Goal: Task Accomplishment & Management: Complete application form

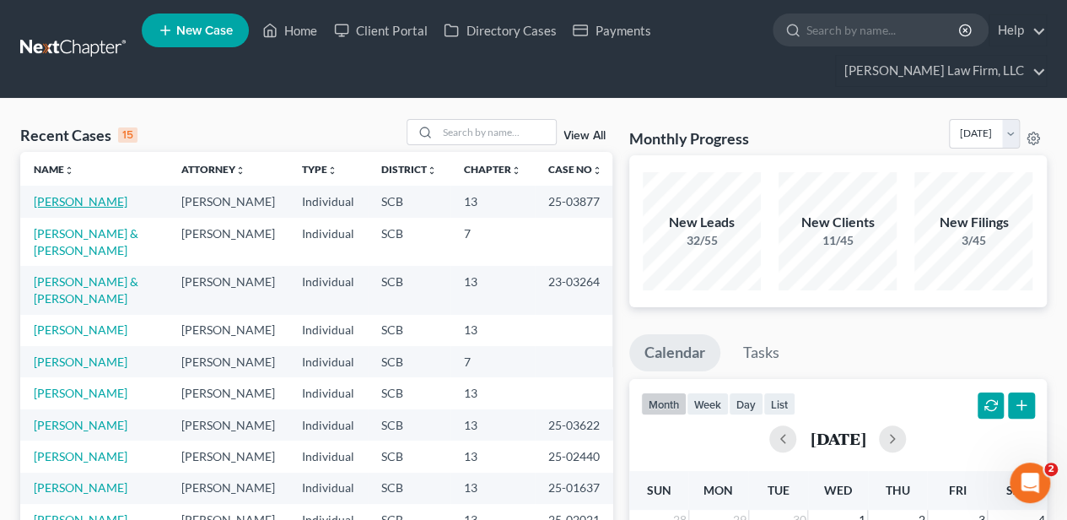
drag, startPoint x: 0, startPoint y: 0, endPoint x: 64, endPoint y: 197, distance: 206.8
click at [64, 197] on link "[PERSON_NAME]" at bounding box center [81, 201] width 94 height 14
select select "2"
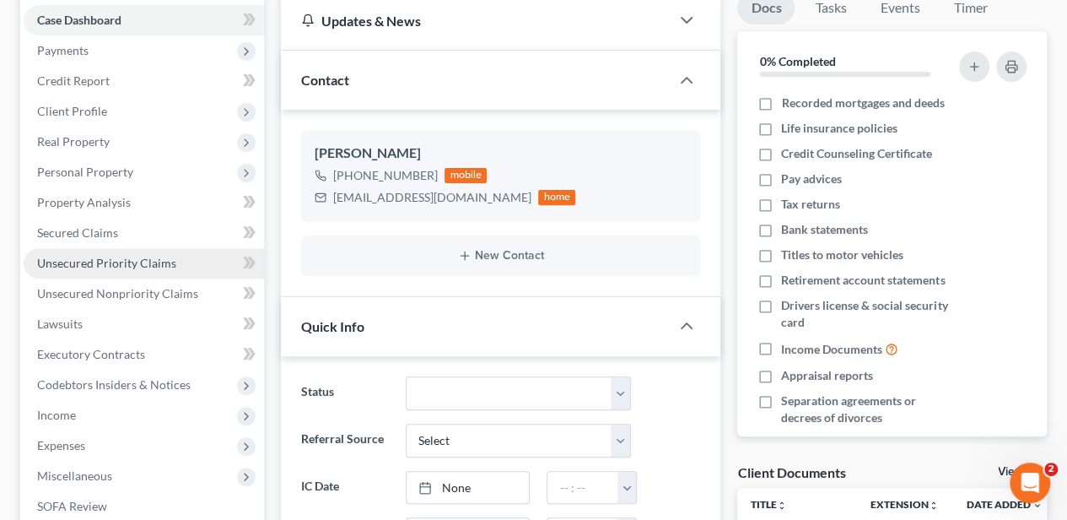
scroll to position [224, 0]
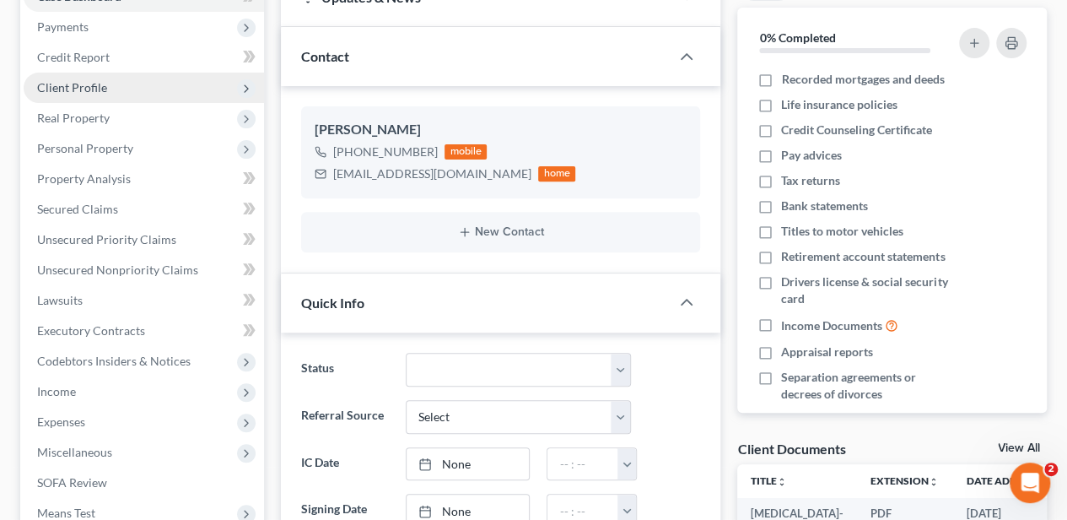
click at [77, 92] on span "Client Profile" at bounding box center [72, 87] width 70 height 14
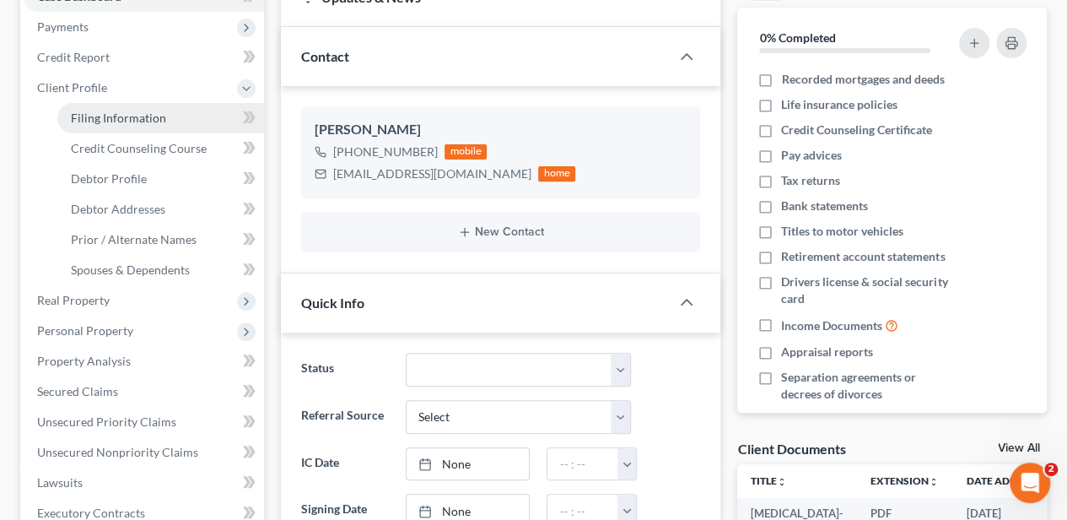
click at [98, 122] on span "Filing Information" at bounding box center [118, 118] width 95 height 14
select select "1"
select select "0"
select select "3"
select select "72"
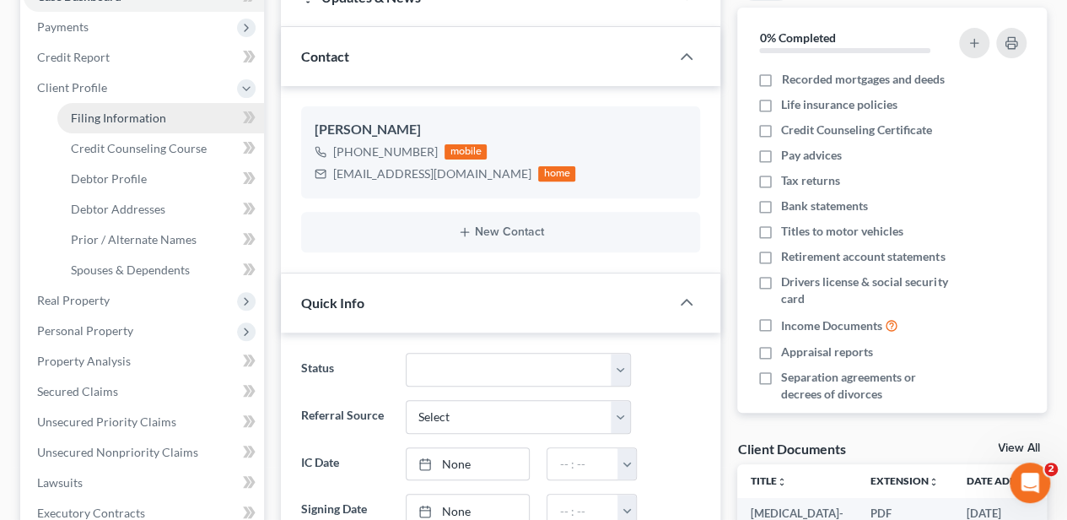
select select "1"
select select "0"
select select "42"
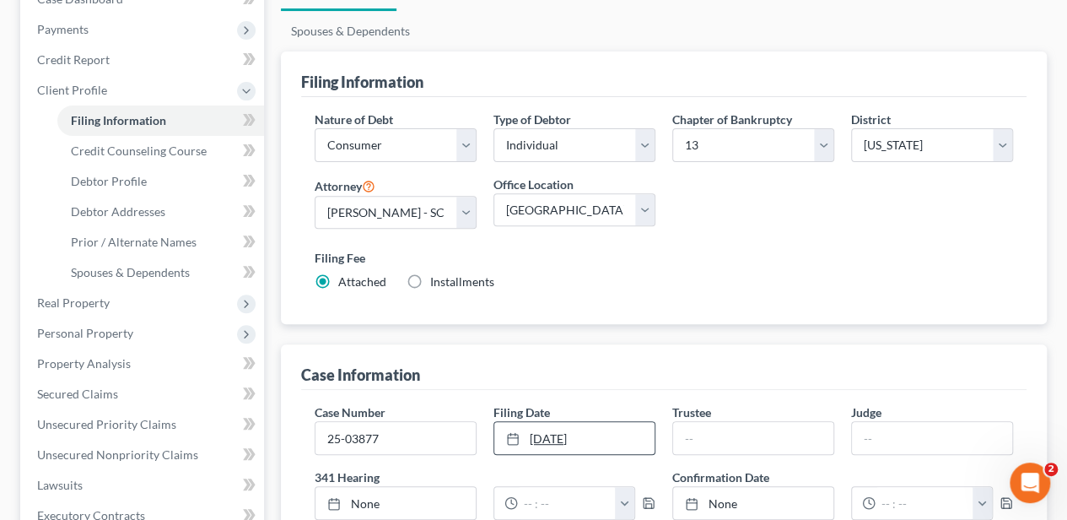
scroll to position [224, 0]
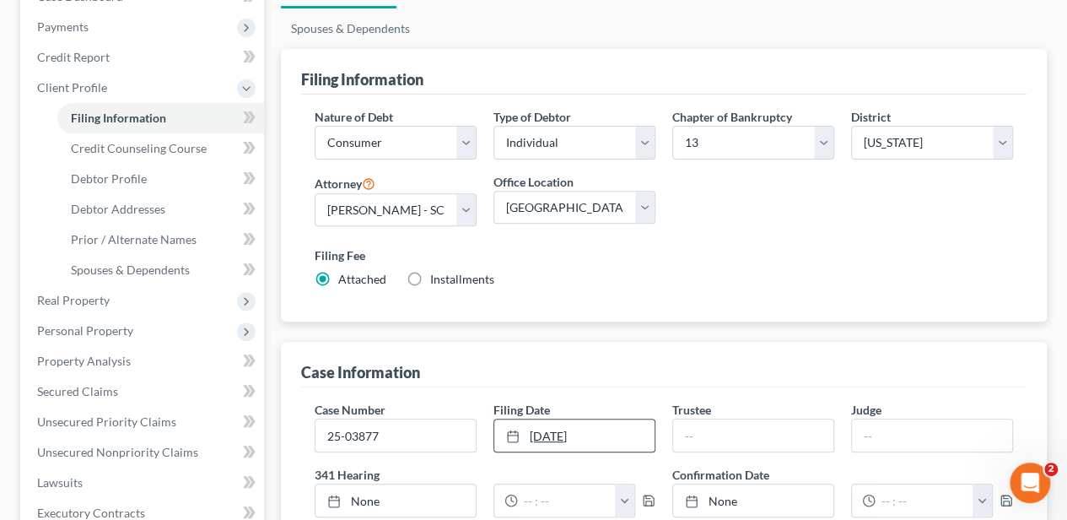
click at [586, 419] on link "10/2/2025" at bounding box center [574, 435] width 160 height 32
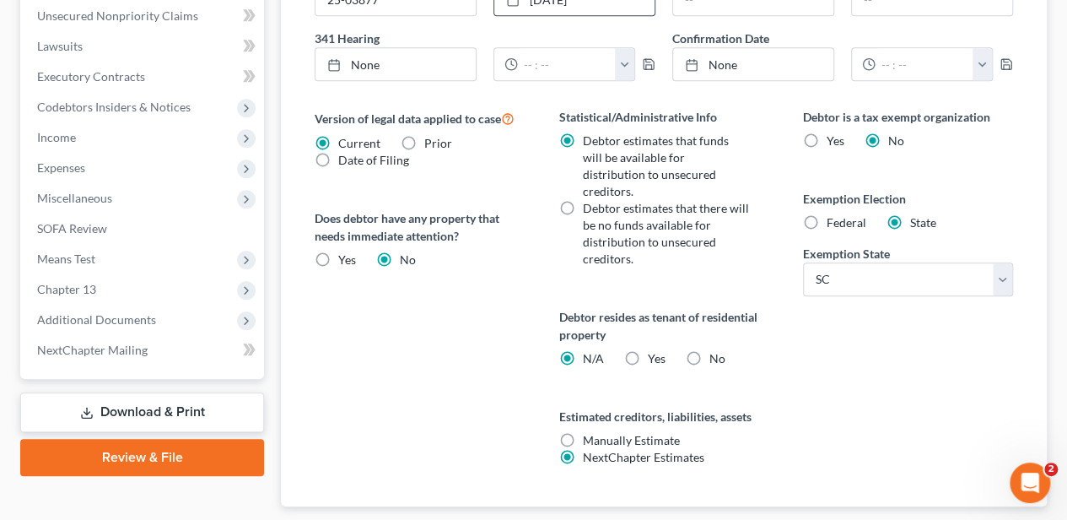
scroll to position [704, 0]
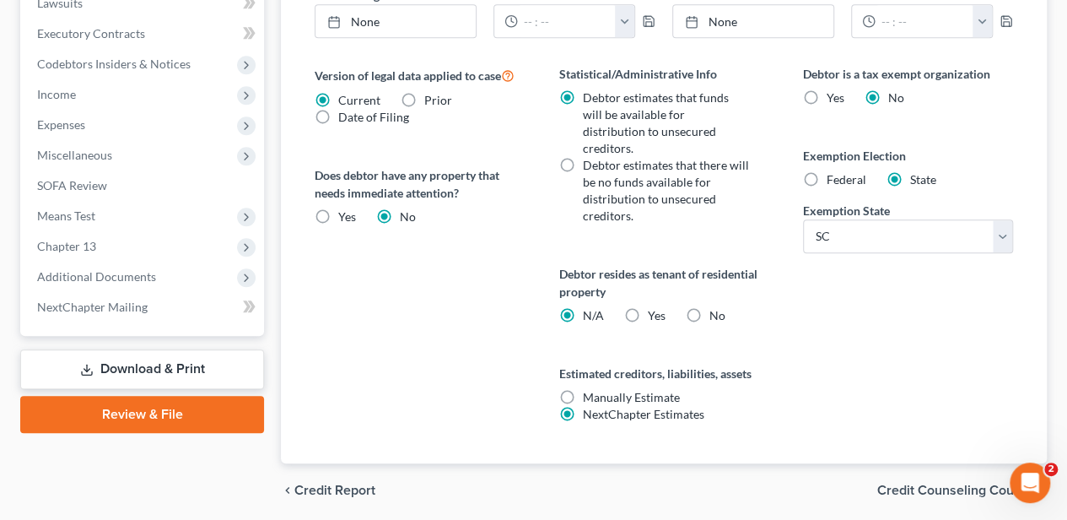
click at [923, 463] on div "chevron_left Credit Report Credit Counseling Course chevron_right" at bounding box center [664, 490] width 766 height 54
click at [923, 483] on span "Credit Counseling Course" at bounding box center [956, 490] width 156 height 14
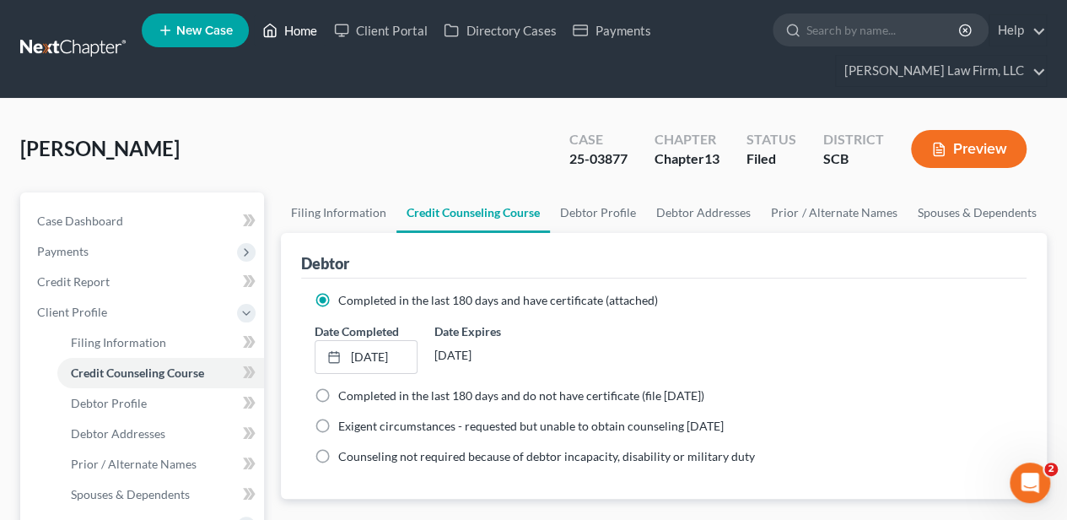
click at [292, 38] on link "Home" at bounding box center [290, 30] width 72 height 30
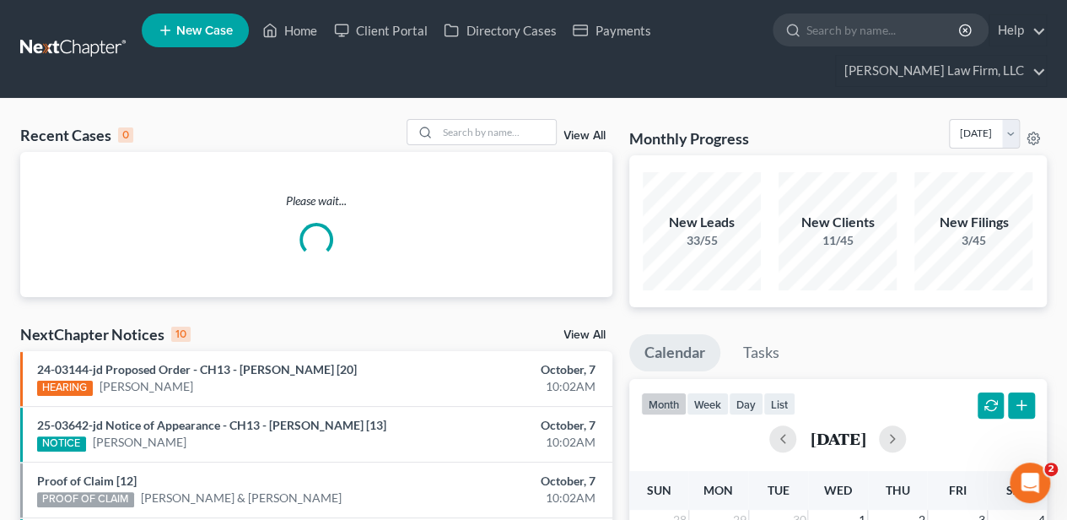
click at [227, 34] on span "New Case" at bounding box center [204, 30] width 57 height 13
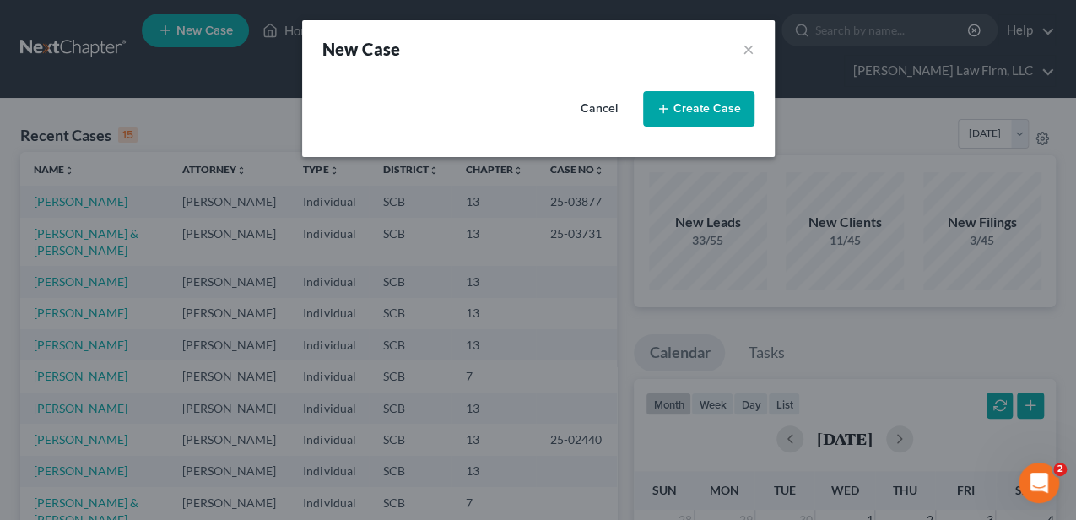
select select "72"
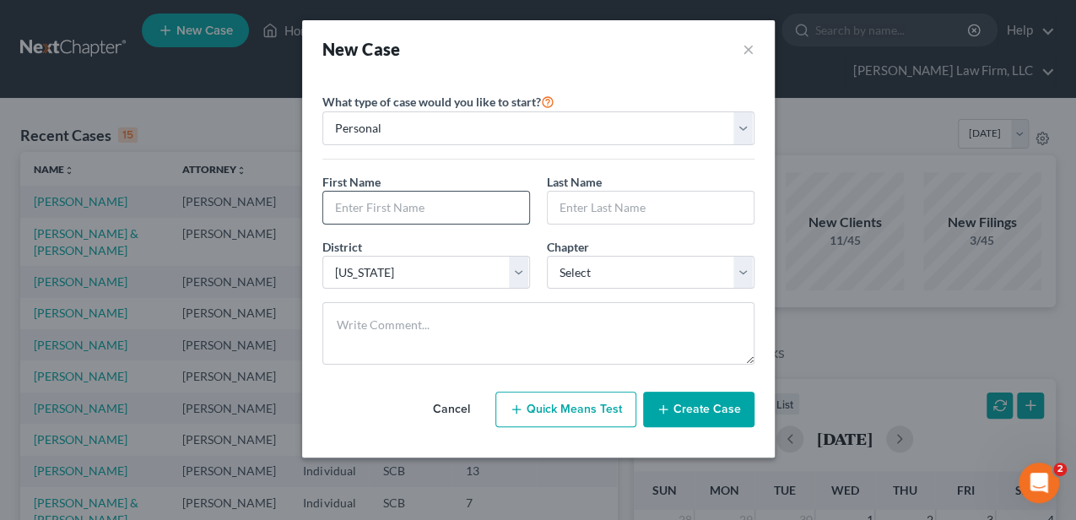
click at [408, 200] on input "text" at bounding box center [426, 208] width 206 height 32
type input "Yelena"
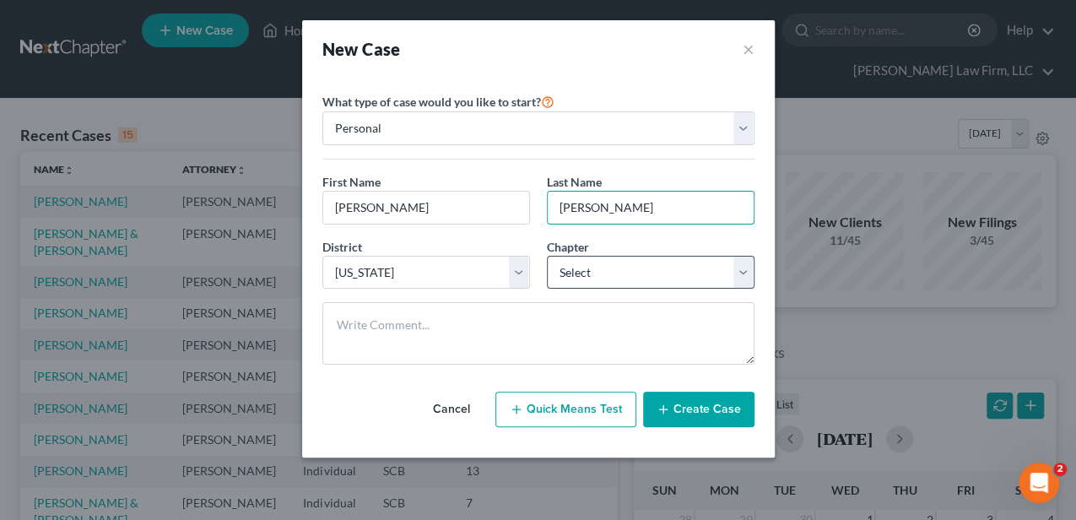
type input "Ostrovskaya"
click at [575, 267] on select "Select 7 11 12 13" at bounding box center [651, 273] width 208 height 34
select select "0"
click at [547, 256] on select "Select 7 11 12 13" at bounding box center [651, 273] width 208 height 34
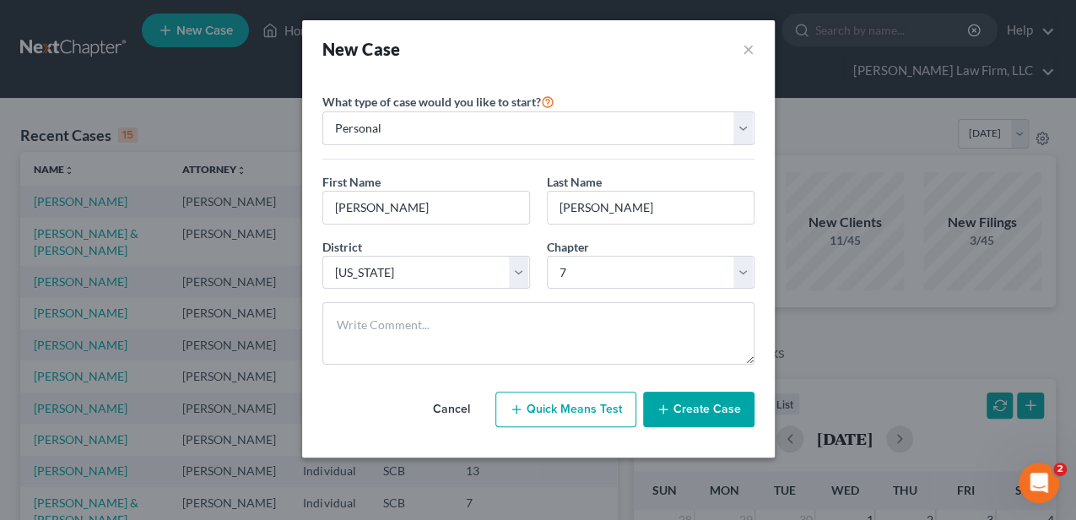
click at [683, 399] on button "Create Case" at bounding box center [698, 409] width 111 height 35
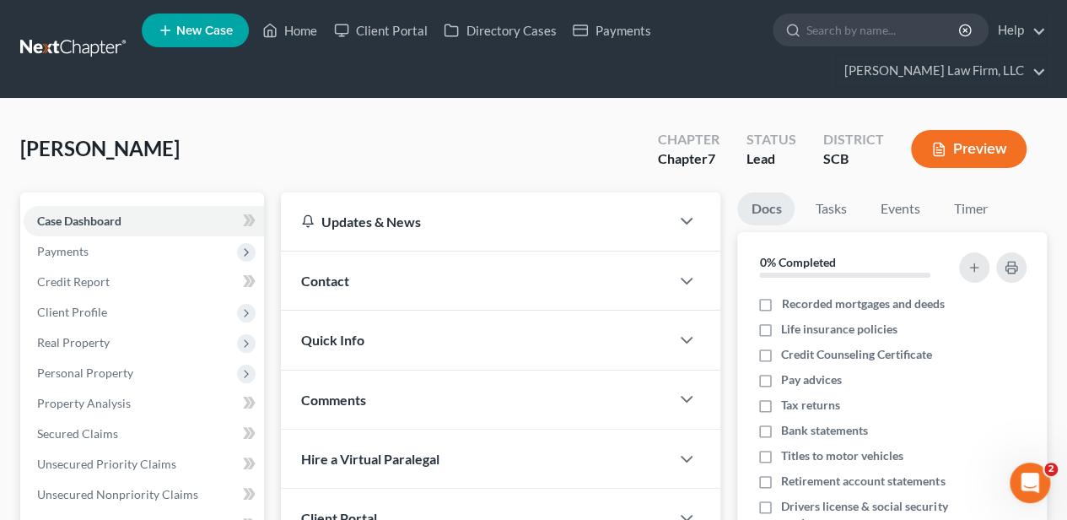
click at [359, 287] on div "Contact" at bounding box center [475, 280] width 389 height 58
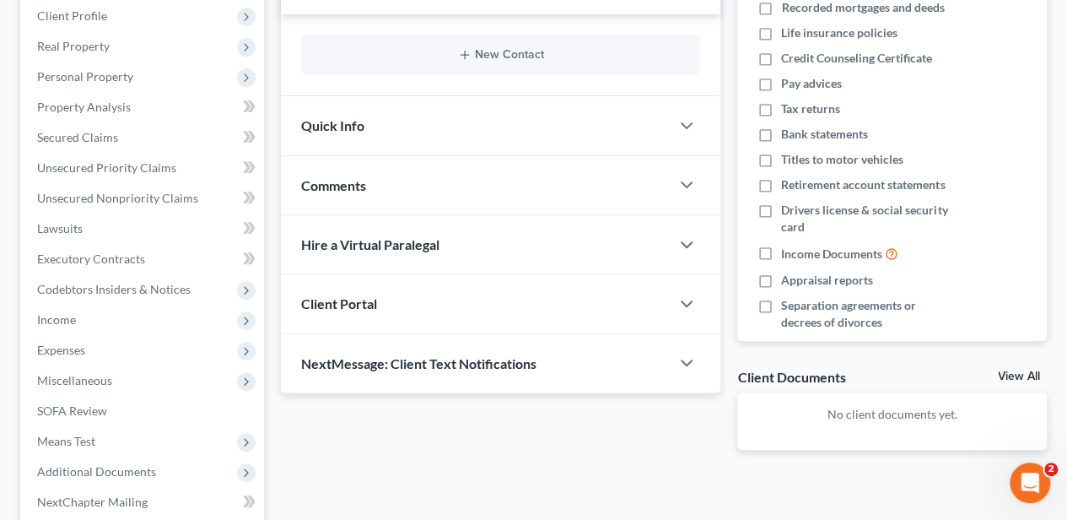
scroll to position [281, 0]
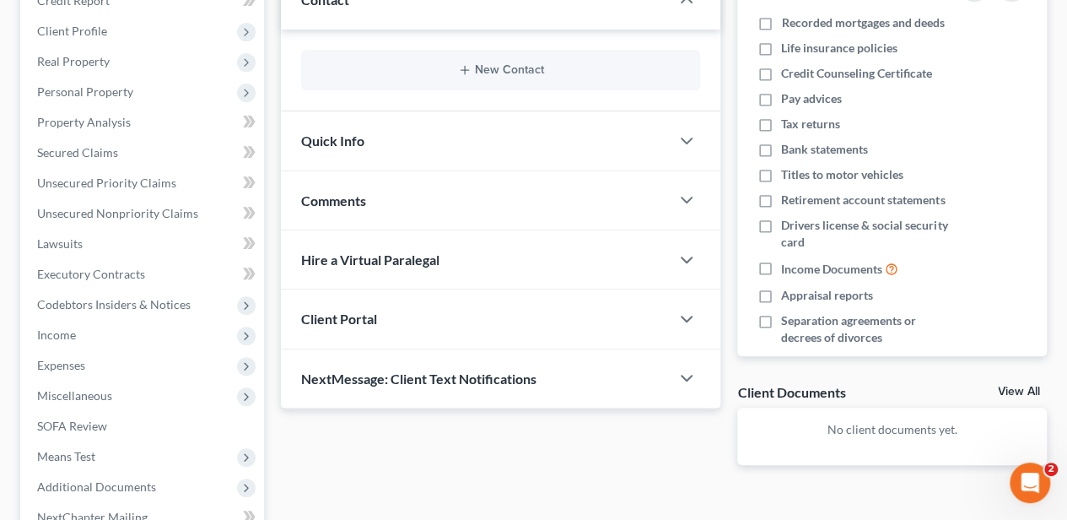
click at [344, 138] on span "Quick Info" at bounding box center [332, 140] width 63 height 16
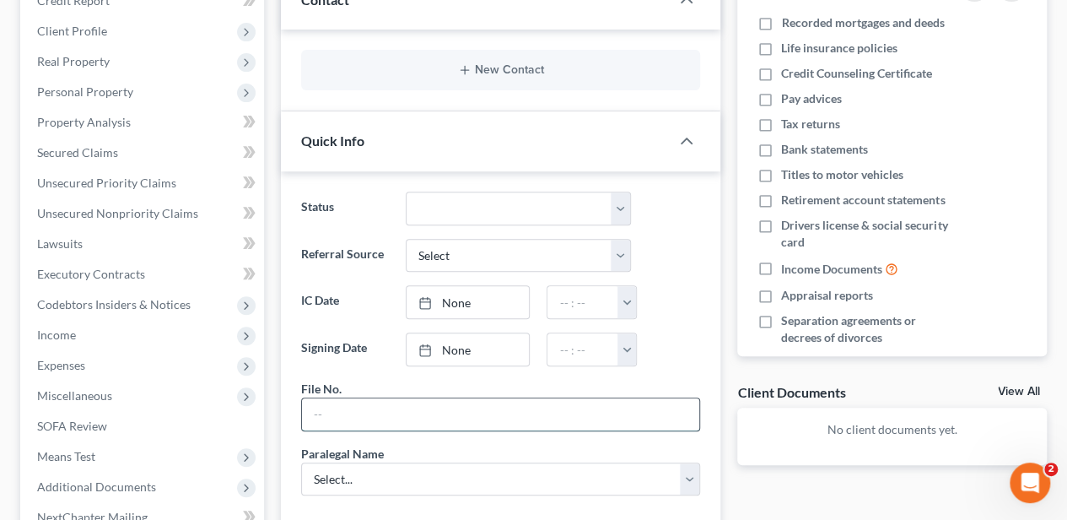
click at [379, 411] on input "text" at bounding box center [500, 414] width 397 height 32
type input "25-064 MB"
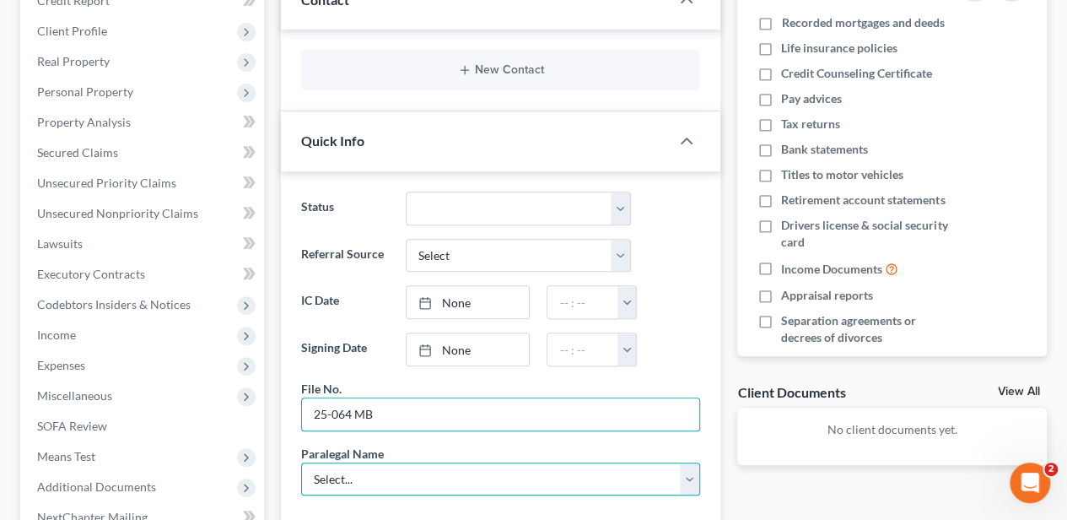
click at [307, 469] on select "Select... Shawnda Engram Mercedes Sawyer Kristi Keen Sirena Starkes" at bounding box center [500, 479] width 399 height 34
select select "2"
click at [301, 462] on select "Select... Shawnda Engram Mercedes Sawyer Kristi Keen Sirena Starkes" at bounding box center [500, 479] width 399 height 34
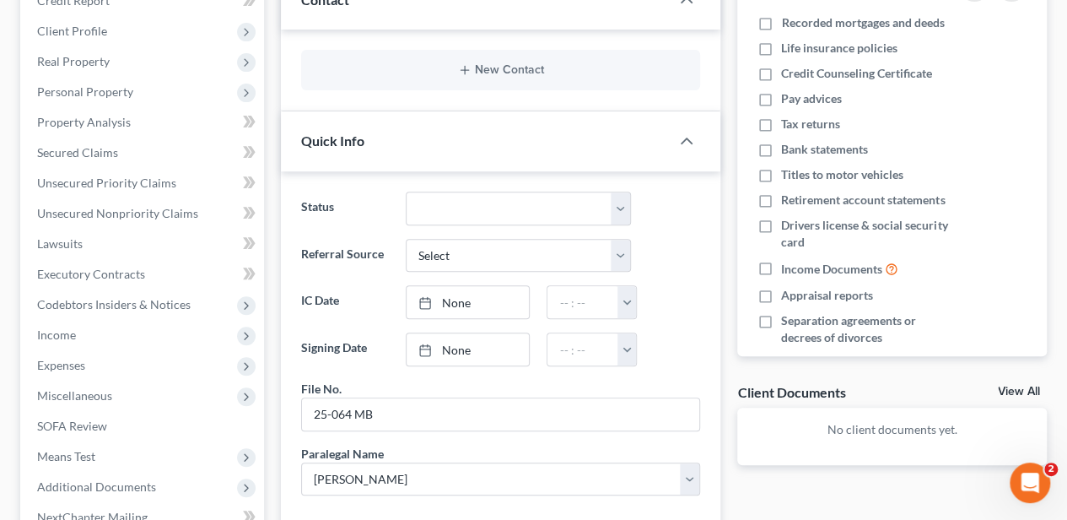
click at [284, 378] on div "Status Discharged Dismissed Filed In Progress Lead Lost Lead Ready to File To R…" at bounding box center [501, 350] width 440 height 359
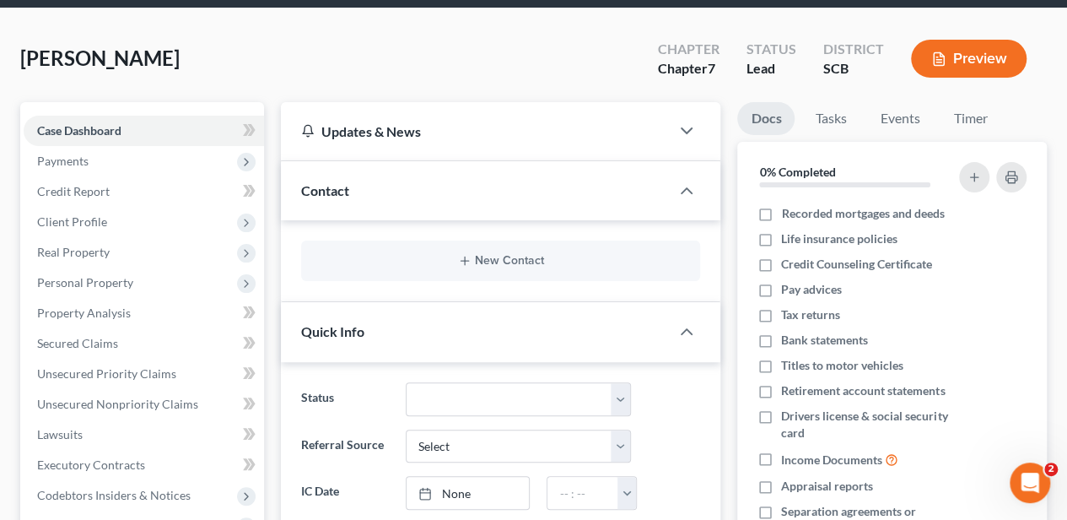
scroll to position [56, 0]
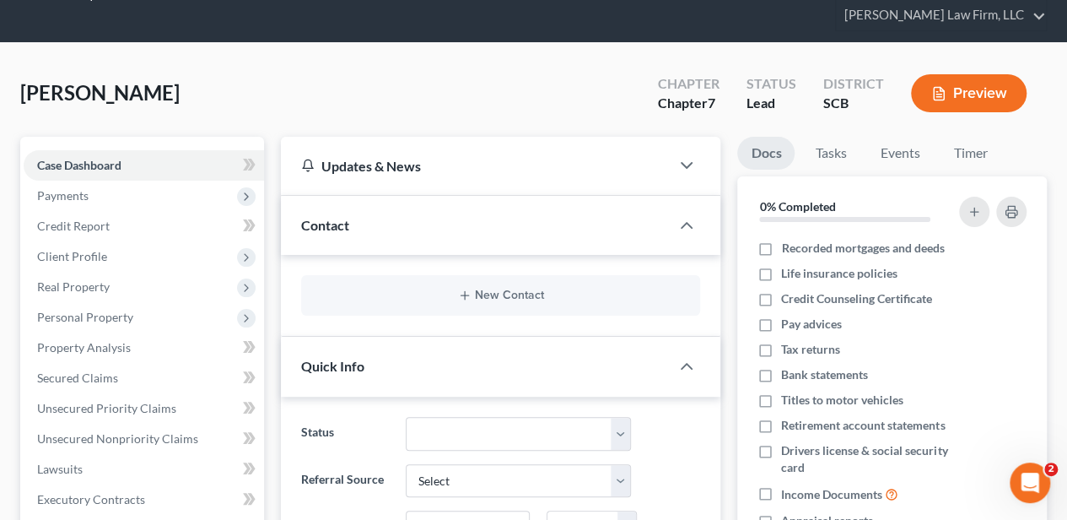
click at [486, 284] on div "New Contact" at bounding box center [500, 295] width 399 height 41
click at [484, 289] on button "New Contact" at bounding box center [501, 296] width 372 height 14
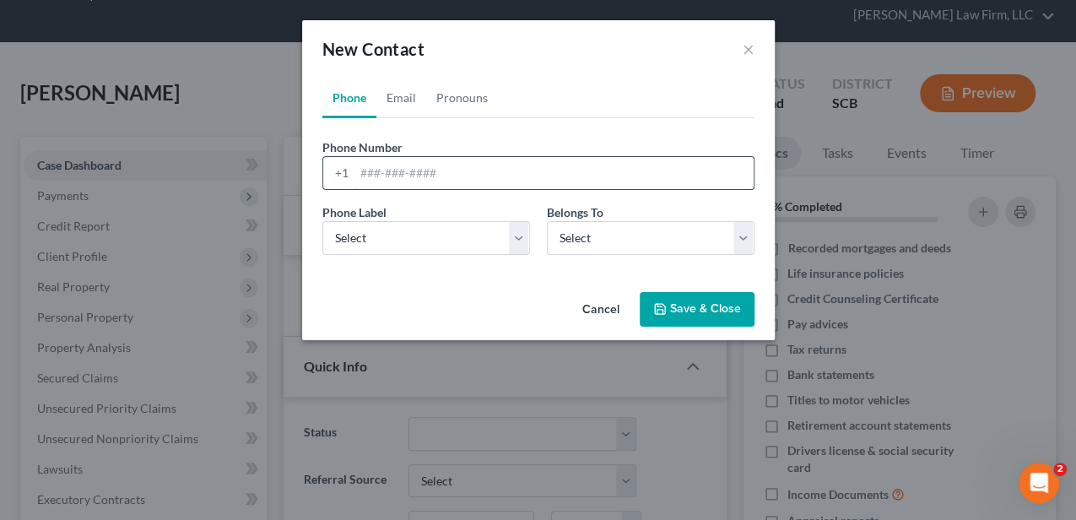
click at [424, 174] on input "tel" at bounding box center [553, 173] width 399 height 32
type input "8548543929"
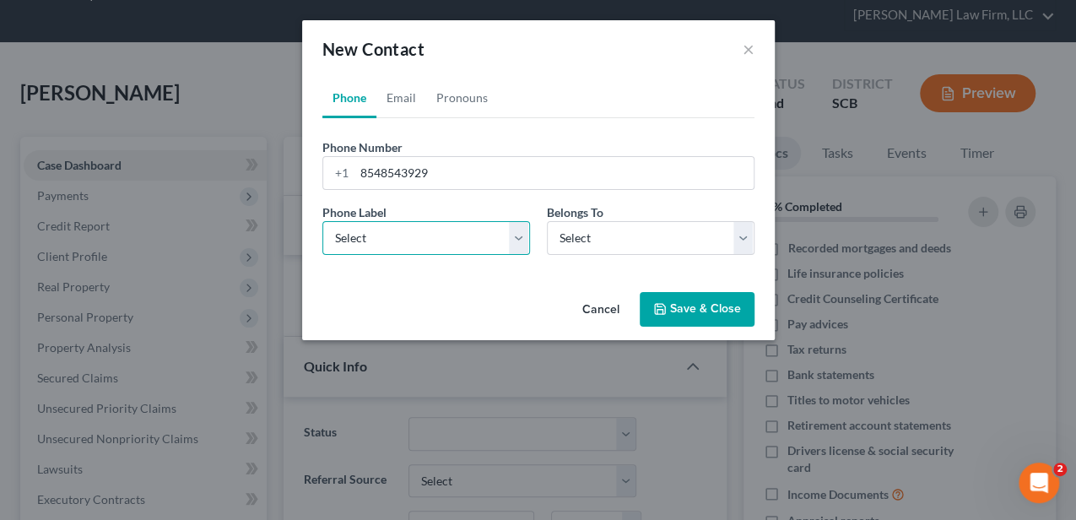
click at [423, 230] on select "Select Mobile Home Work Other" at bounding box center [426, 238] width 208 height 34
select select "0"
click at [322, 221] on select "Select Mobile Home Work Other" at bounding box center [426, 238] width 208 height 34
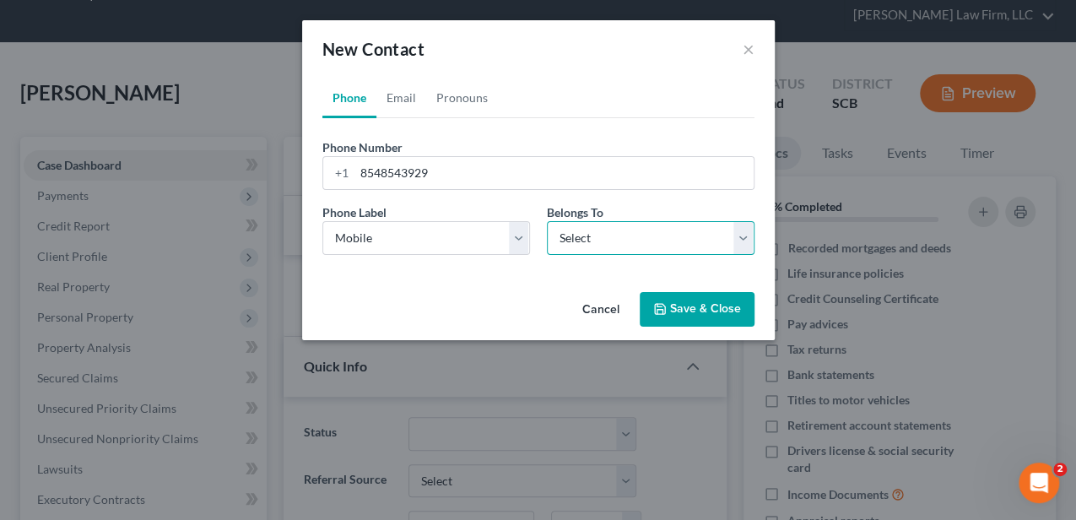
drag, startPoint x: 635, startPoint y: 237, endPoint x: 613, endPoint y: 254, distance: 27.0
click at [635, 237] on select "Select Client Other" at bounding box center [651, 238] width 208 height 34
select select "0"
click at [547, 221] on select "Select Client Other" at bounding box center [651, 238] width 208 height 34
select select "0"
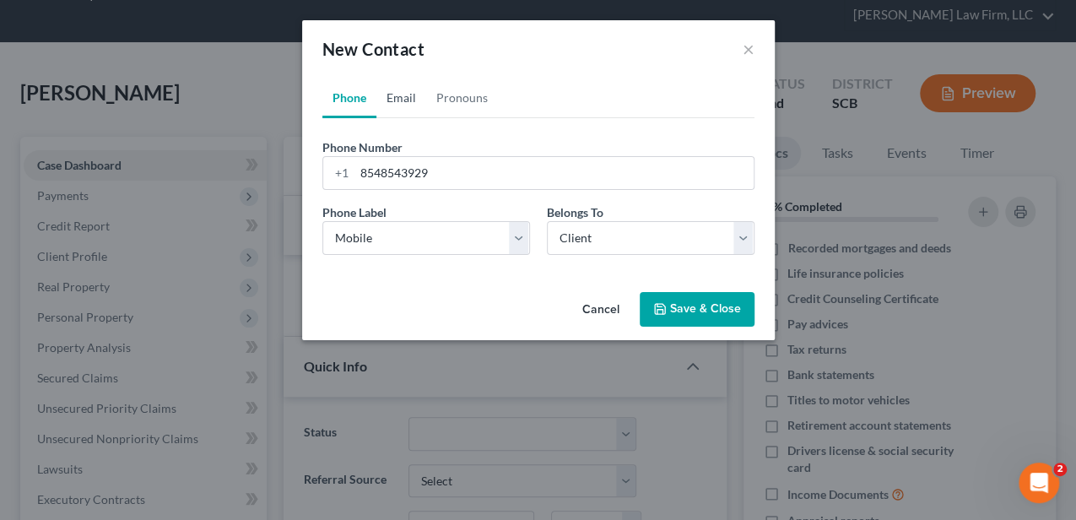
click at [403, 91] on link "Email" at bounding box center [401, 98] width 50 height 41
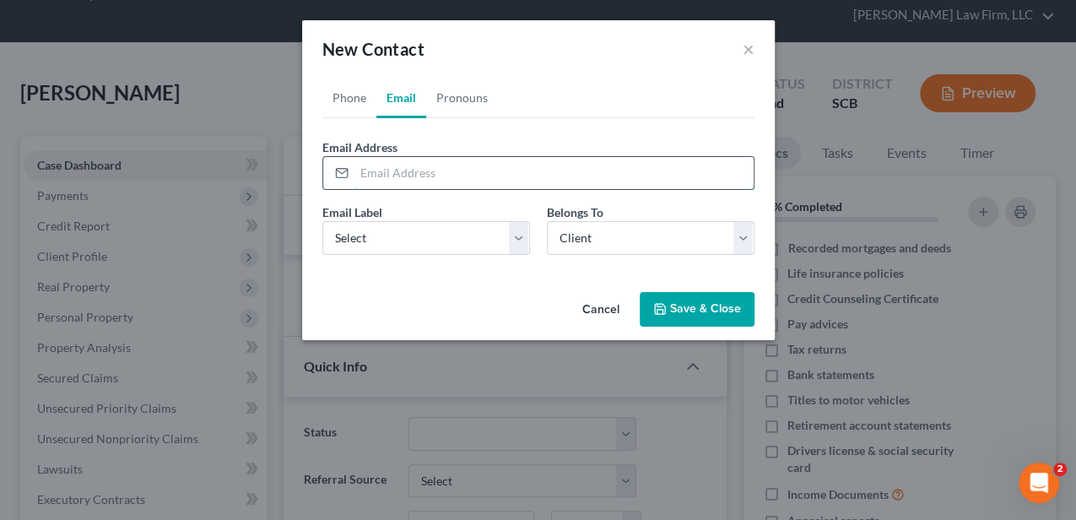
click at [435, 168] on input "email" at bounding box center [553, 173] width 399 height 32
type input "yostrovs"
drag, startPoint x: 408, startPoint y: 239, endPoint x: 405, endPoint y: 250, distance: 11.3
click at [408, 240] on select "Select Home Work Other" at bounding box center [426, 238] width 208 height 34
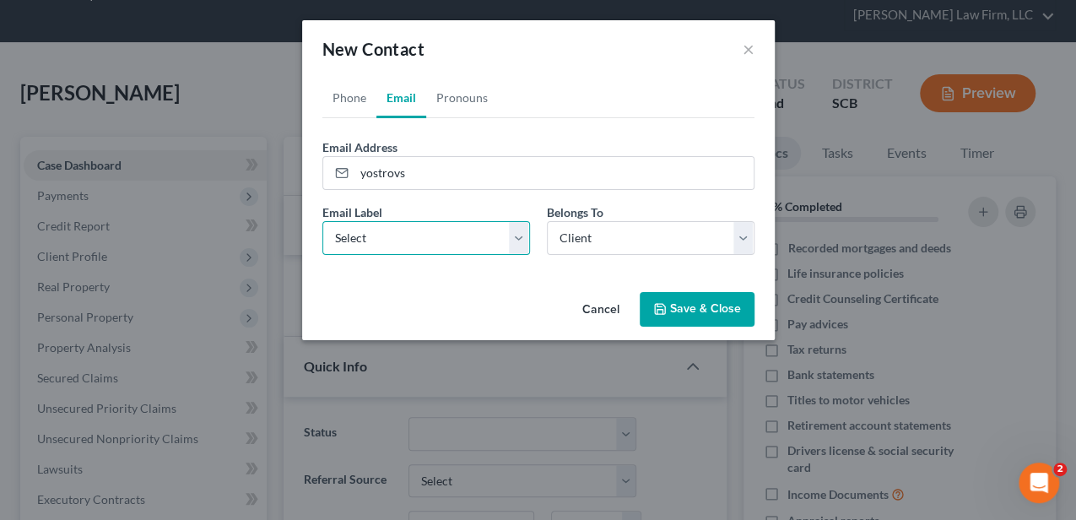
select select "0"
click at [322, 221] on select "Select Home Work Other" at bounding box center [426, 238] width 208 height 34
click at [680, 310] on button "Save & Close" at bounding box center [697, 309] width 115 height 35
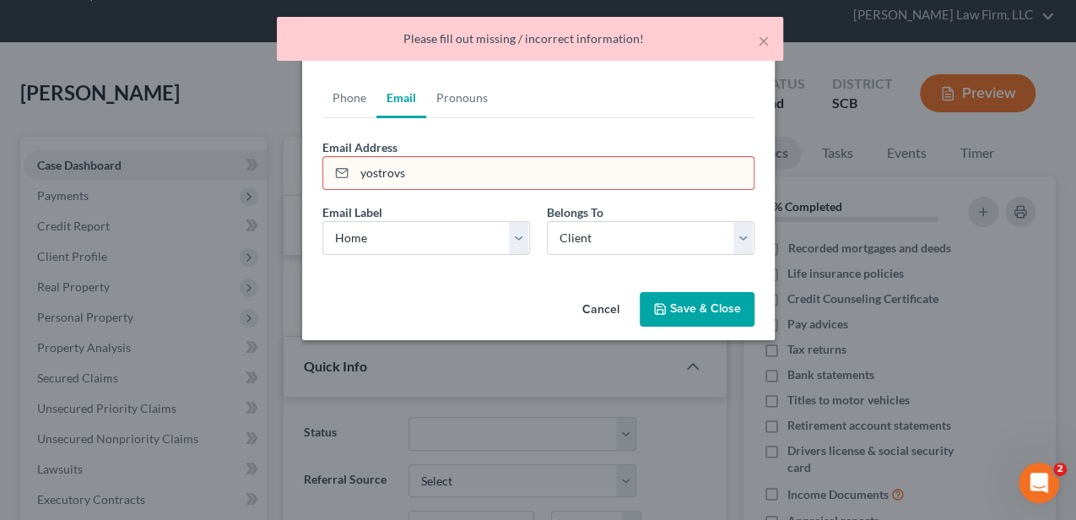
click at [432, 171] on input "yostrovs" at bounding box center [553, 173] width 399 height 32
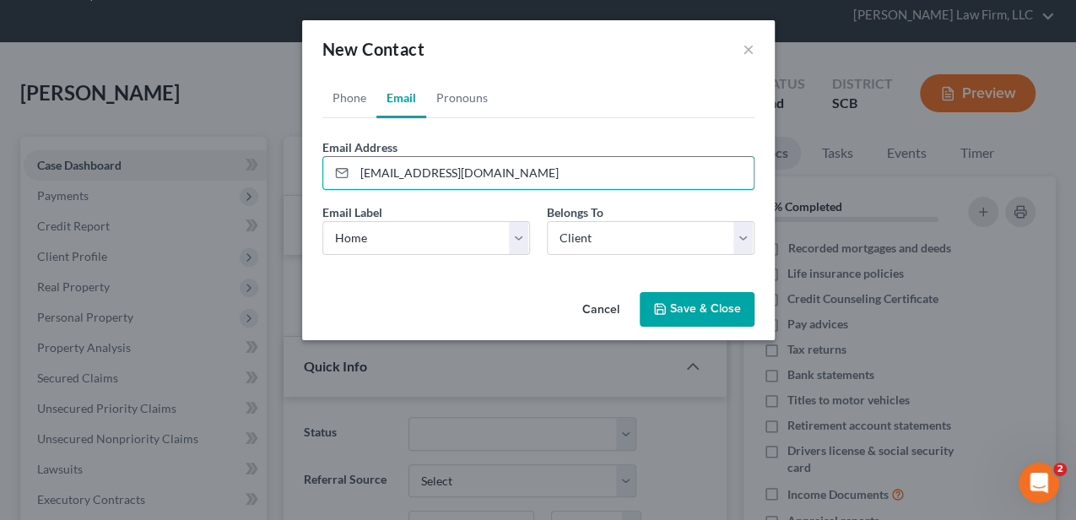
type input "[EMAIL_ADDRESS][DOMAIN_NAME]"
click at [676, 311] on button "Save & Close" at bounding box center [697, 309] width 115 height 35
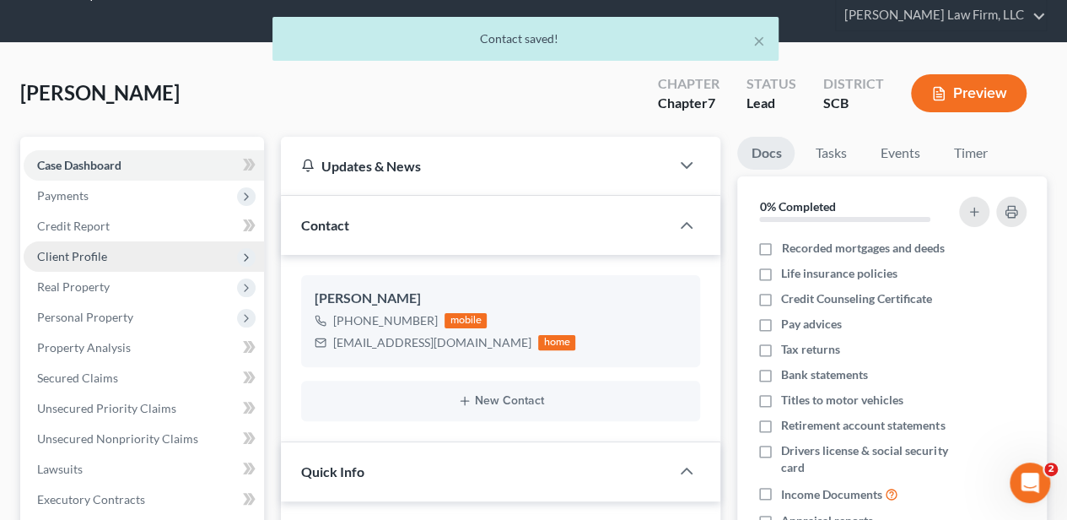
drag, startPoint x: 103, startPoint y: 253, endPoint x: 111, endPoint y: 256, distance: 8.8
click at [103, 253] on span "Client Profile" at bounding box center [72, 256] width 70 height 14
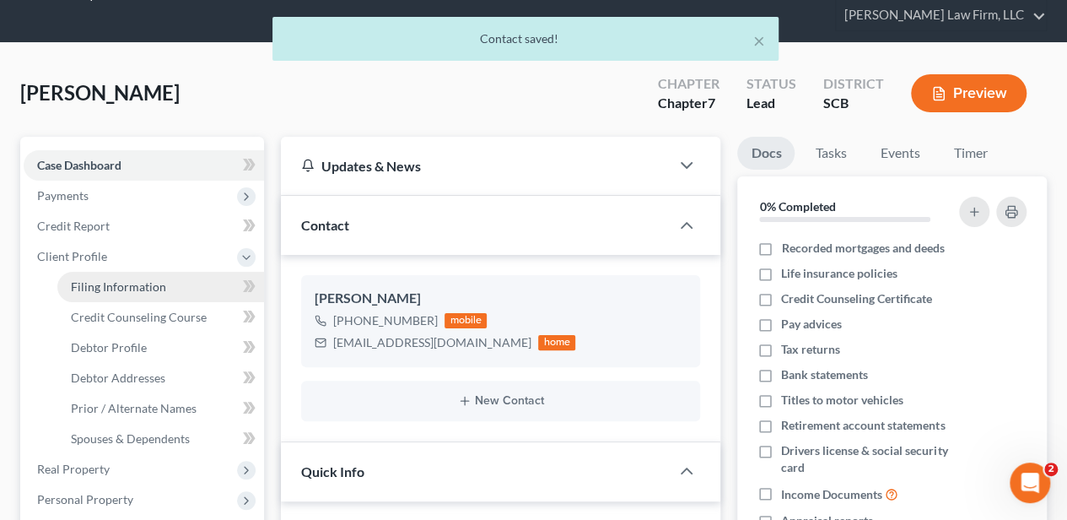
click at [109, 279] on span "Filing Information" at bounding box center [118, 286] width 95 height 14
select select "1"
select select "0"
select select "72"
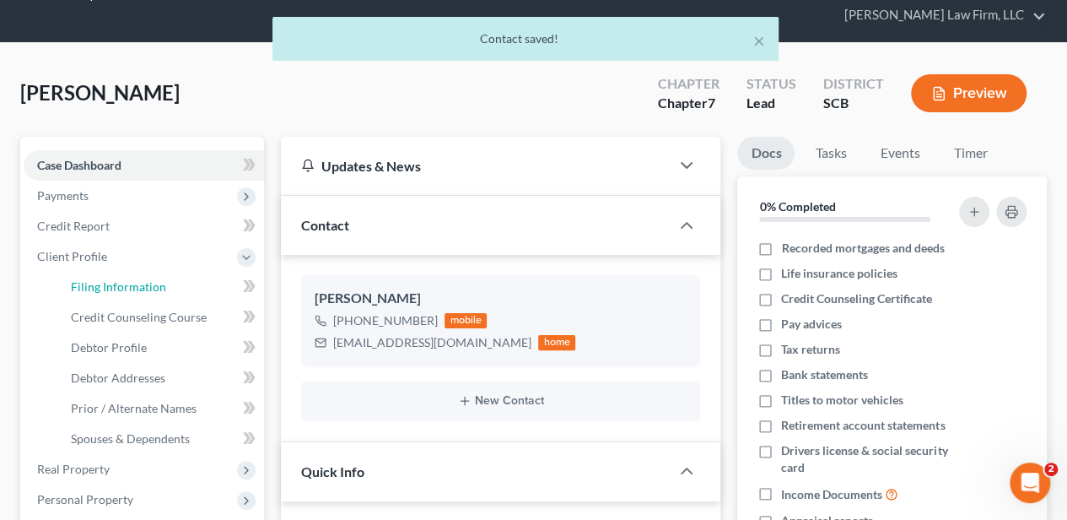
select select "42"
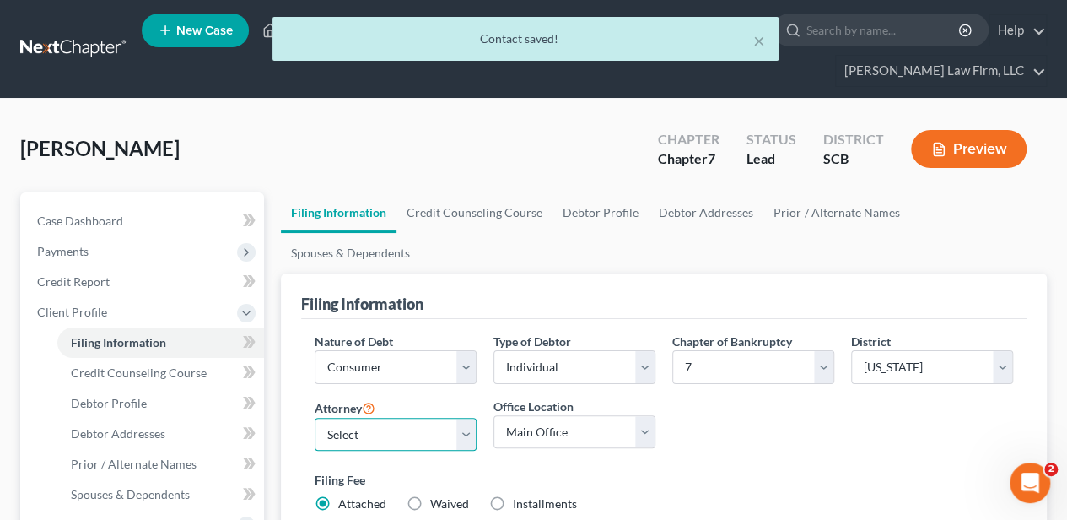
drag, startPoint x: 363, startPoint y: 385, endPoint x: 365, endPoint y: 395, distance: 10.3
click at [363, 418] on select "Select Robert Meredith, Jr. - SCB Elizabeth Heilig - SCB" at bounding box center [396, 435] width 162 height 34
select select "1"
click at [315, 418] on select "Select Robert Meredith, Jr. - SCB Elizabeth Heilig - SCB" at bounding box center [396, 435] width 162 height 34
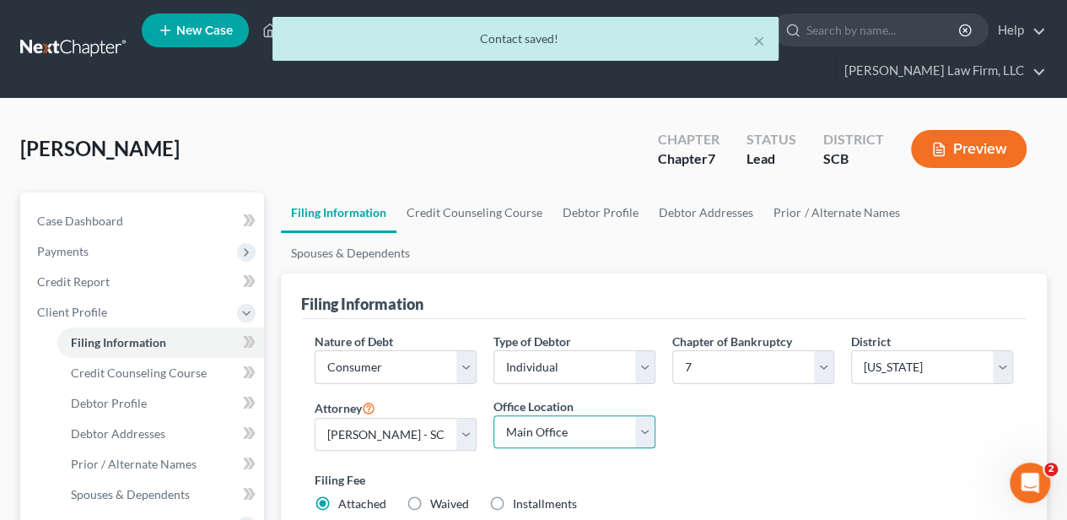
drag, startPoint x: 542, startPoint y: 392, endPoint x: 534, endPoint y: 407, distance: 16.2
click at [542, 415] on select "Main Office Myrtle Beach Columbia" at bounding box center [575, 432] width 162 height 34
select select "0"
click at [494, 415] on select "Main Office Myrtle Beach Columbia" at bounding box center [575, 432] width 162 height 34
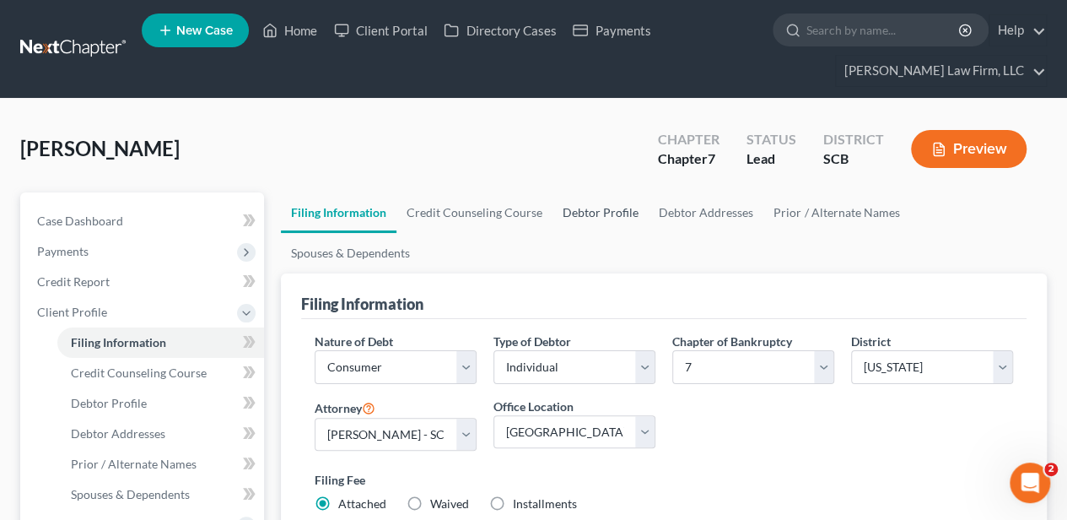
click at [589, 218] on link "Debtor Profile" at bounding box center [601, 212] width 96 height 41
select select "0"
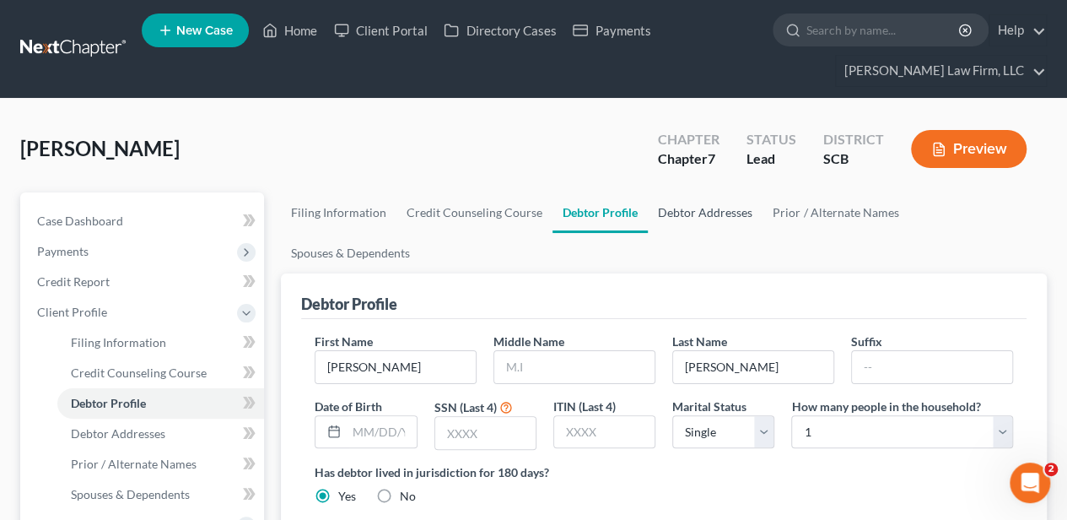
click at [663, 211] on link "Debtor Addresses" at bounding box center [705, 212] width 115 height 41
select select "0"
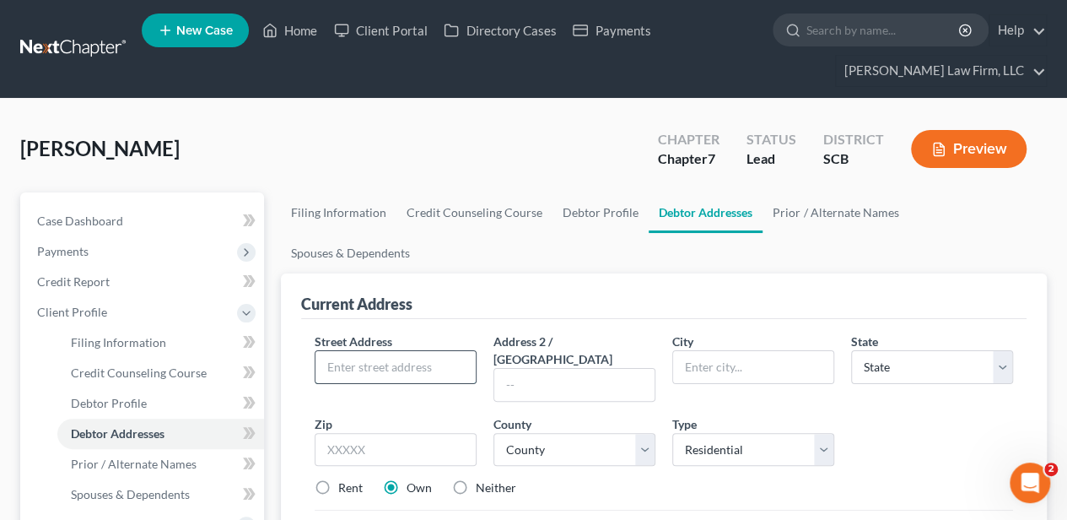
click at [442, 351] on input "text" at bounding box center [396, 367] width 160 height 32
type input "300 63rd Avenue North, #C5"
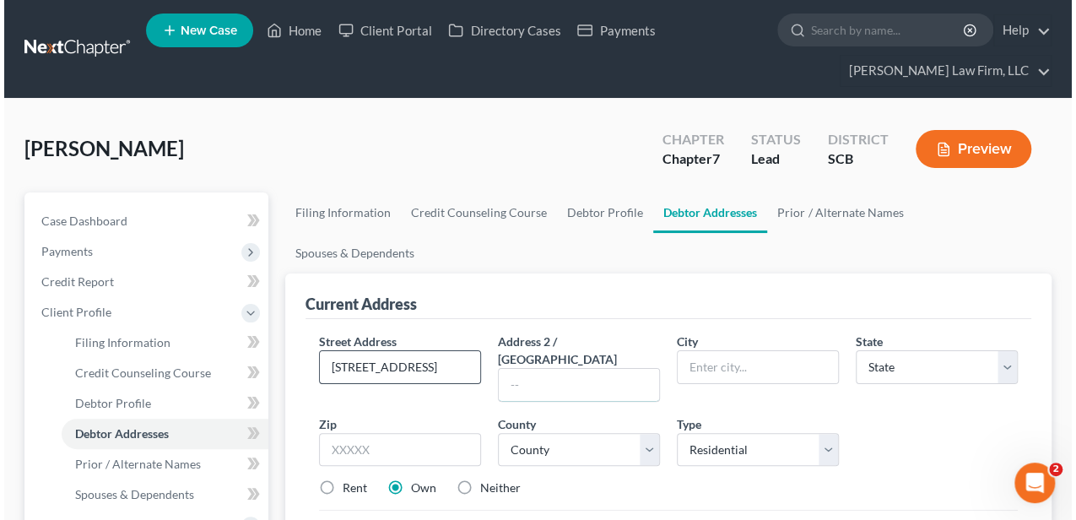
scroll to position [0, 0]
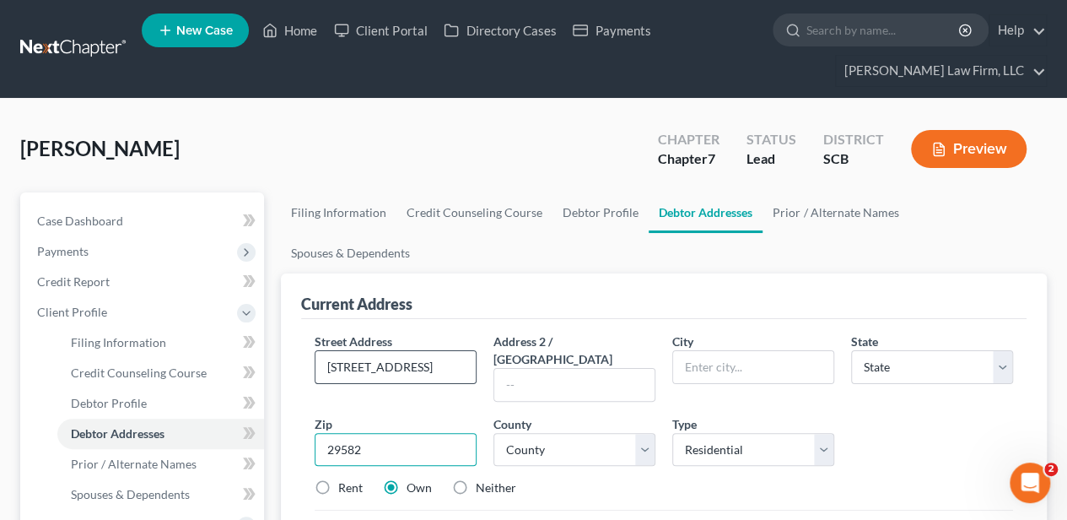
type input "29582"
type input "North Myrtle Beach"
select select "42"
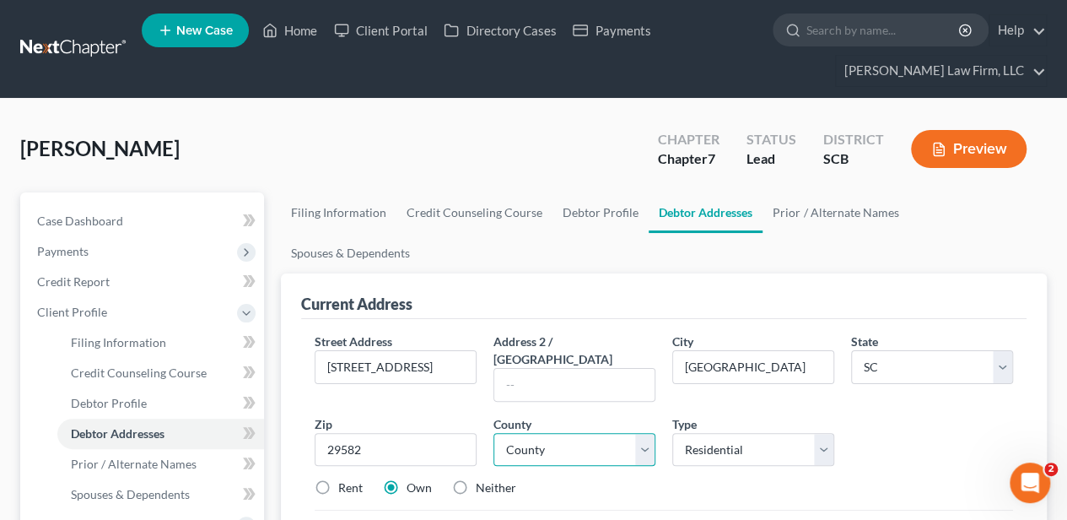
click at [557, 433] on select "County" at bounding box center [575, 450] width 162 height 34
select select "25"
click at [494, 433] on select "County Abbeville County Aiken County Allendale County Anderson County Bamberg C…" at bounding box center [575, 450] width 162 height 34
click at [478, 479] on label "Neither" at bounding box center [496, 487] width 41 height 17
click at [483, 479] on input "Neither" at bounding box center [488, 484] width 11 height 11
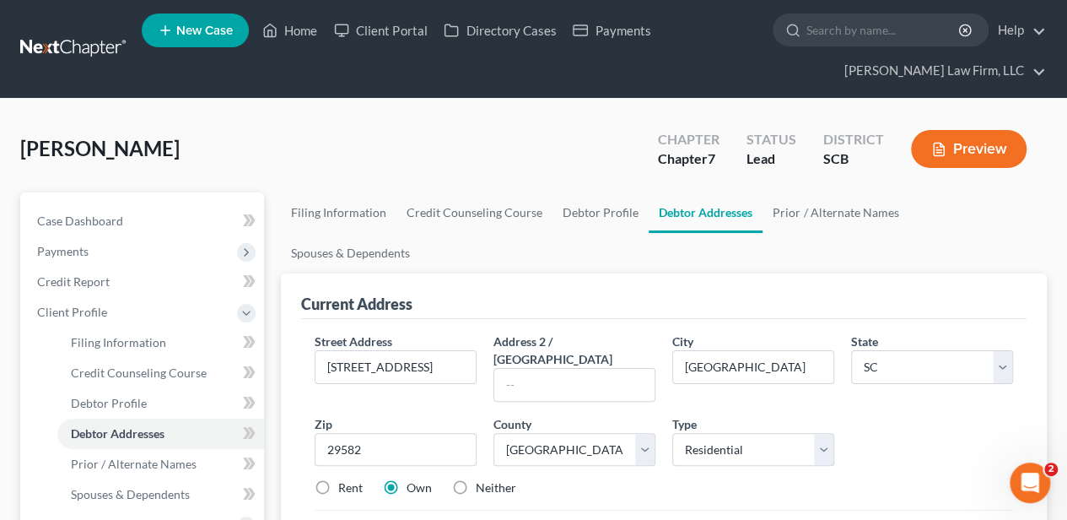
radio input "true"
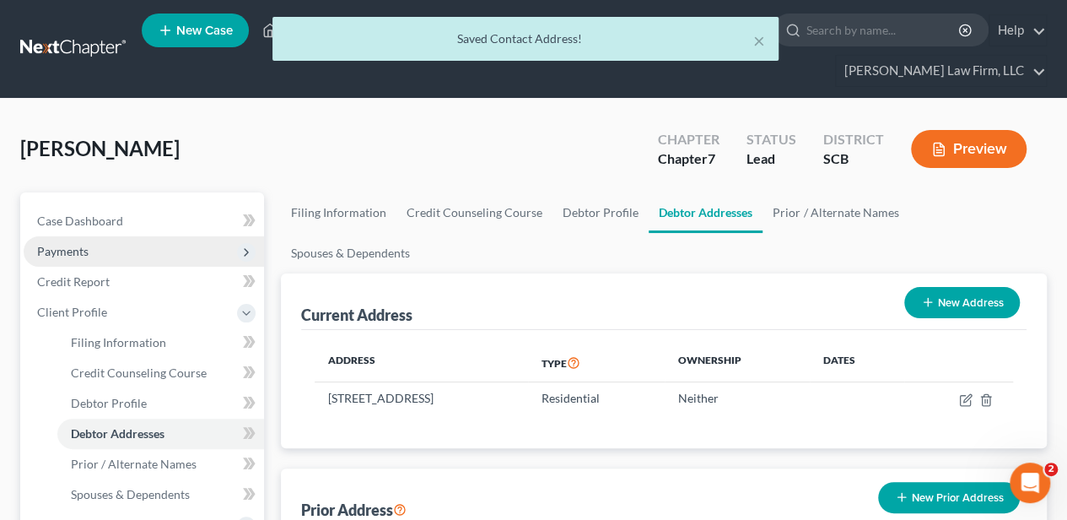
click at [93, 246] on span "Payments" at bounding box center [144, 251] width 240 height 30
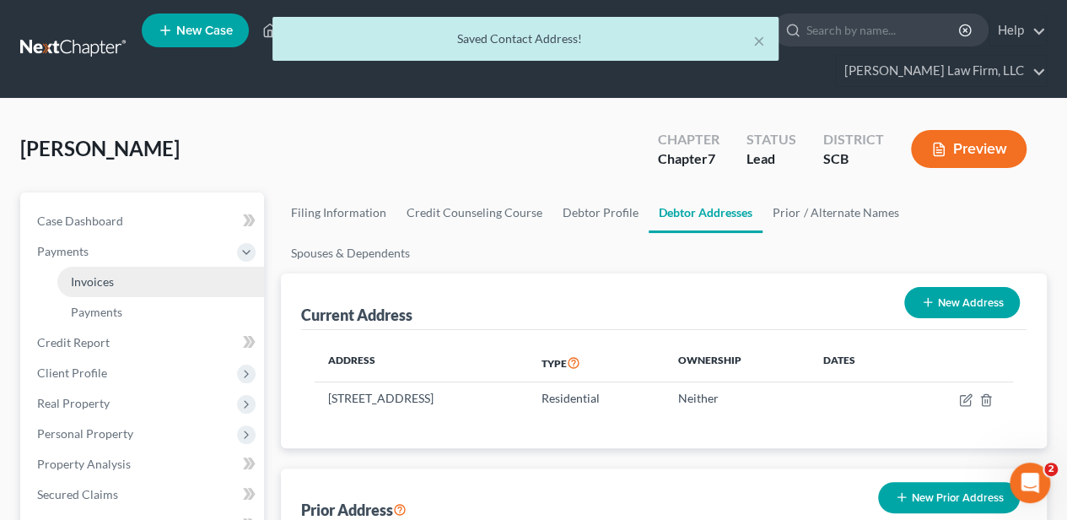
click at [116, 278] on link "Invoices" at bounding box center [160, 282] width 207 height 30
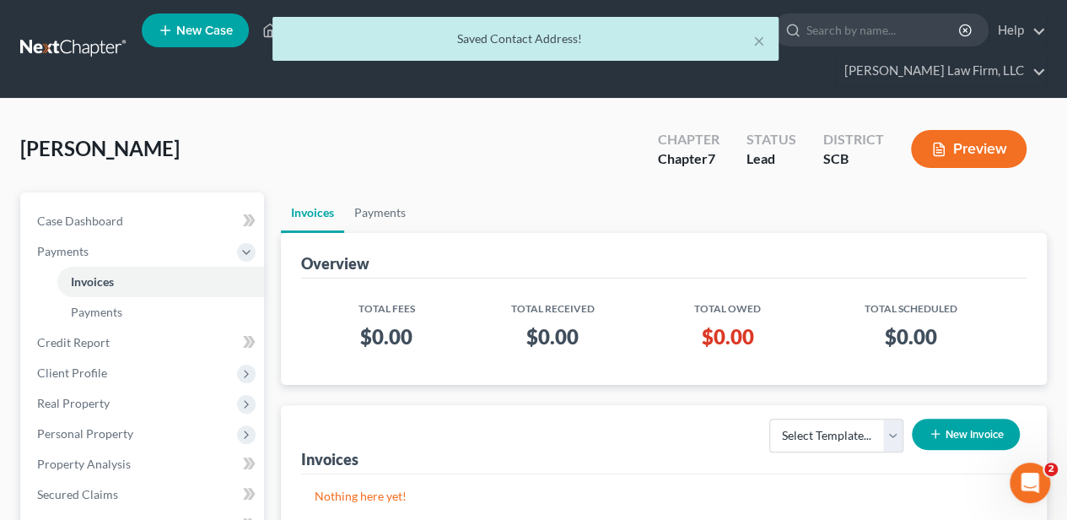
click at [932, 430] on icon "button" at bounding box center [936, 434] width 14 height 14
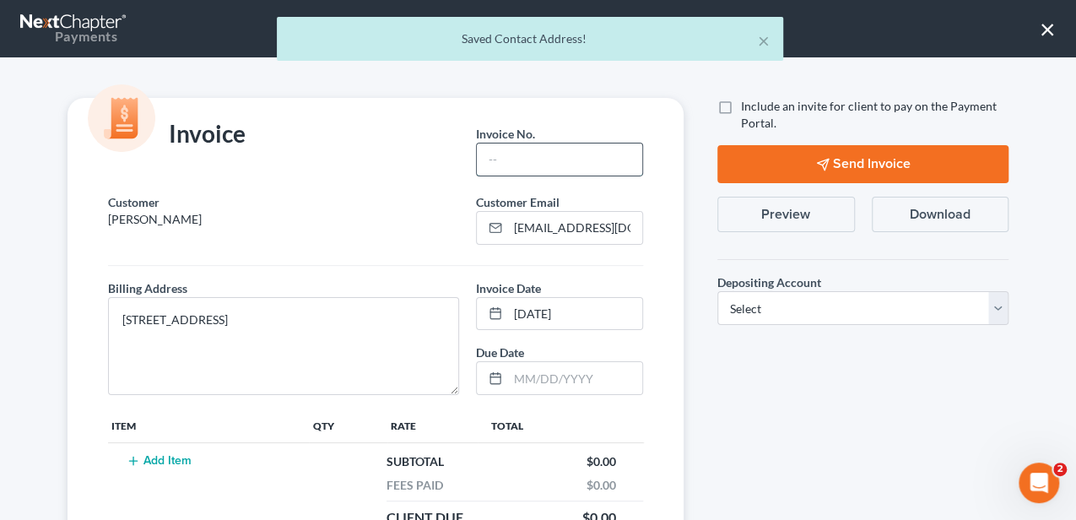
click at [514, 147] on input "text" at bounding box center [559, 159] width 165 height 32
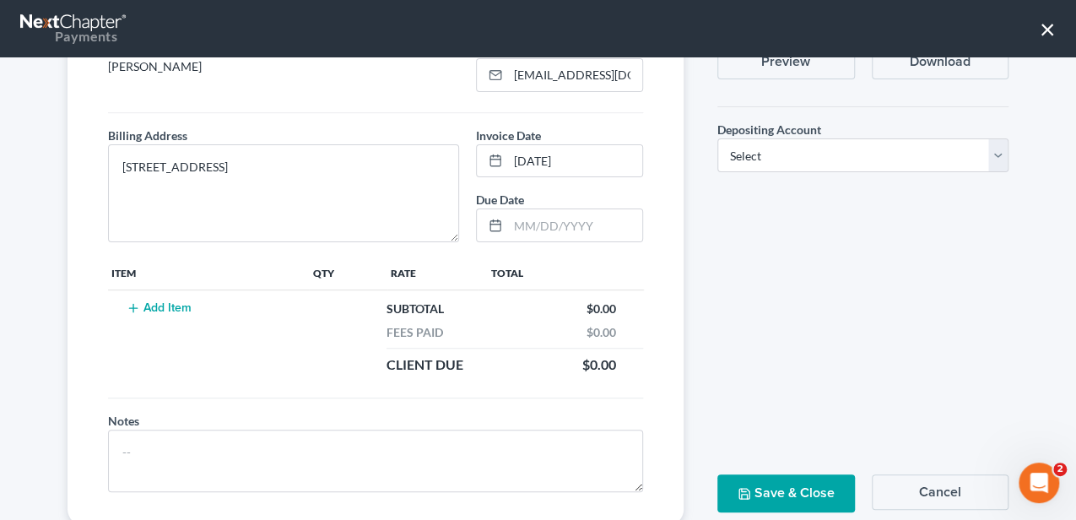
scroll to position [169, 0]
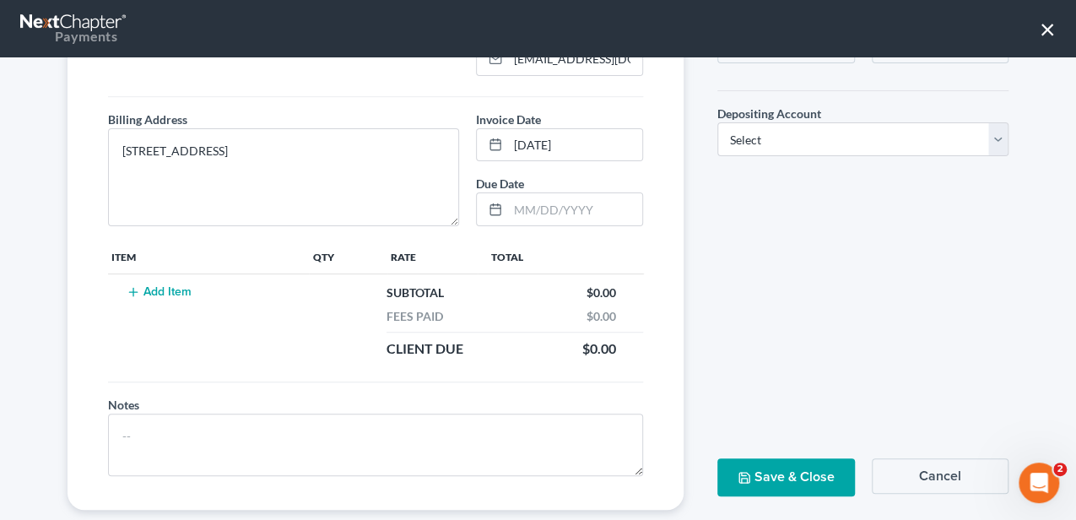
type input "25-064 MB"
click at [154, 297] on td "Add Item" at bounding box center [208, 321] width 201 height 94
click at [157, 292] on button "Add Item" at bounding box center [159, 292] width 74 height 14
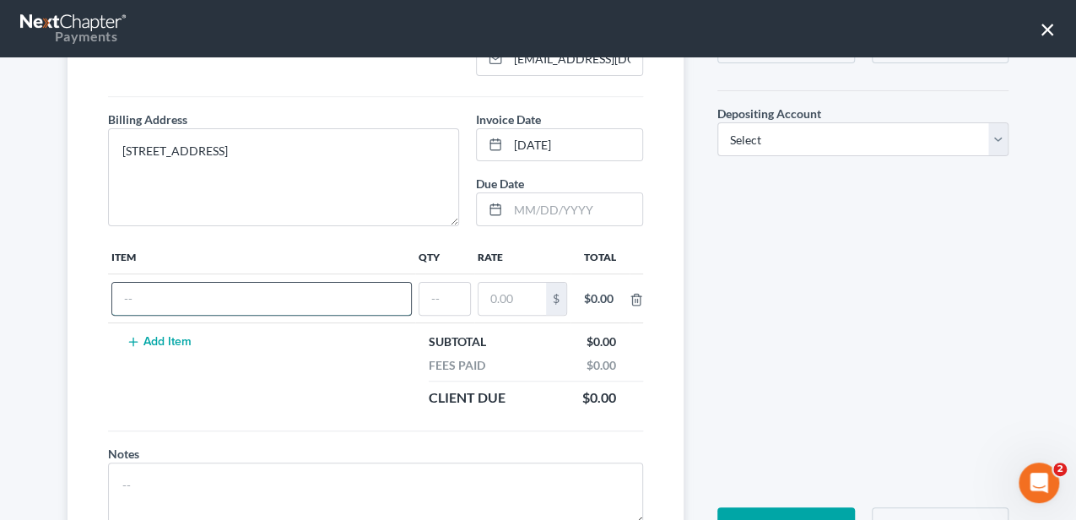
click at [158, 309] on input "text" at bounding box center [261, 299] width 299 height 32
type input "Attorney Fee"
type input "1"
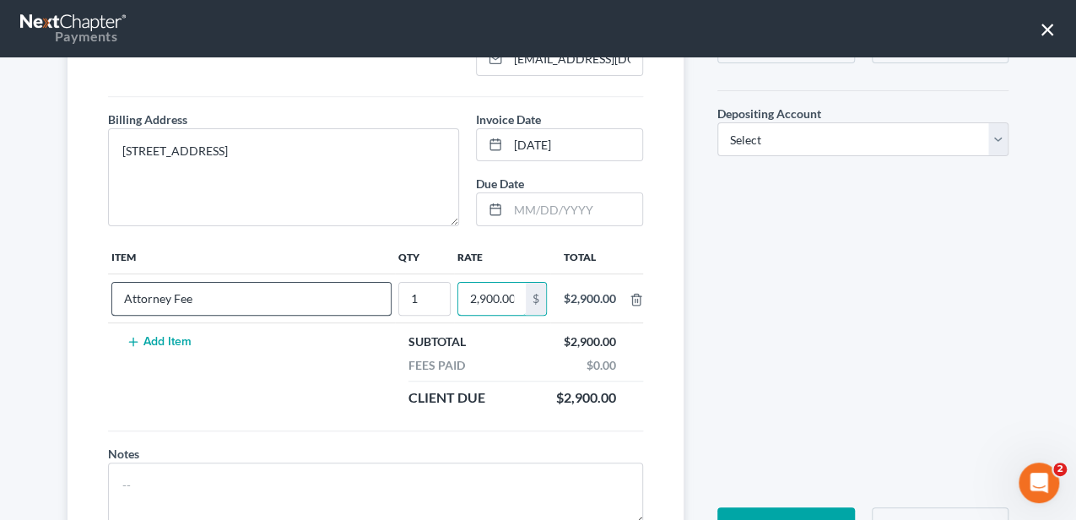
scroll to position [0, 2]
type input "2,900.00"
click at [787, 143] on select "Select Operation Trust" at bounding box center [862, 139] width 291 height 34
select select "1"
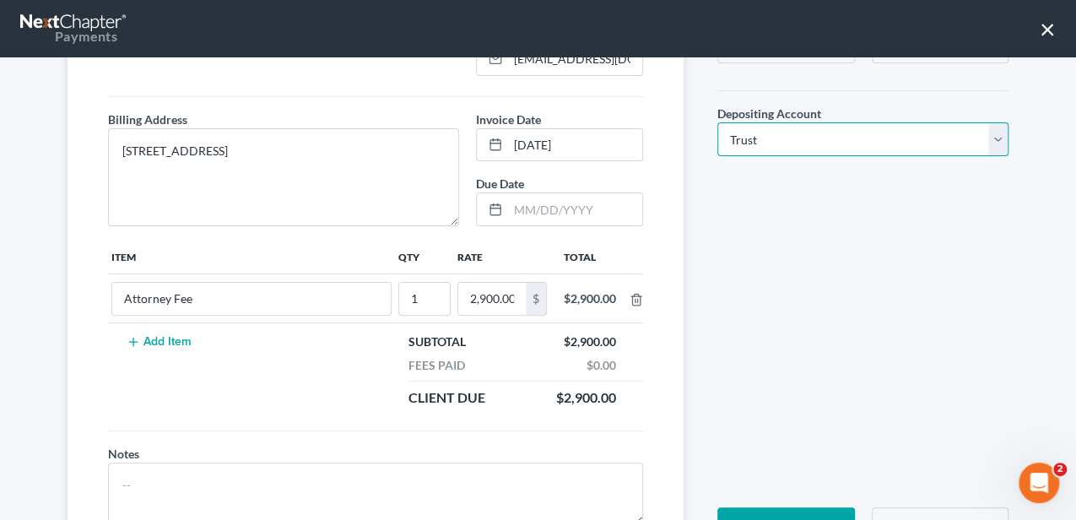
click at [717, 122] on select "Select Operation Trust" at bounding box center [862, 139] width 291 height 34
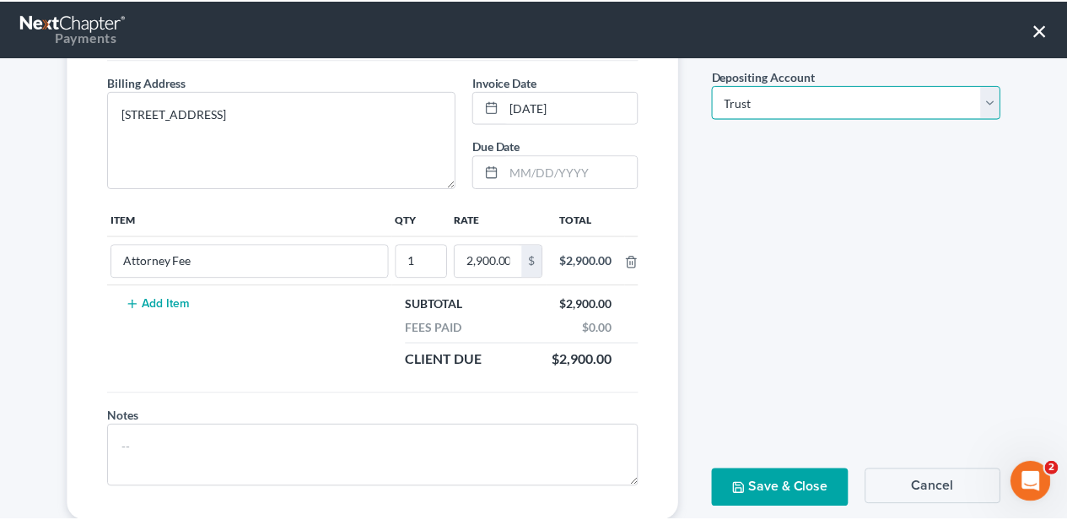
scroll to position [224, 0]
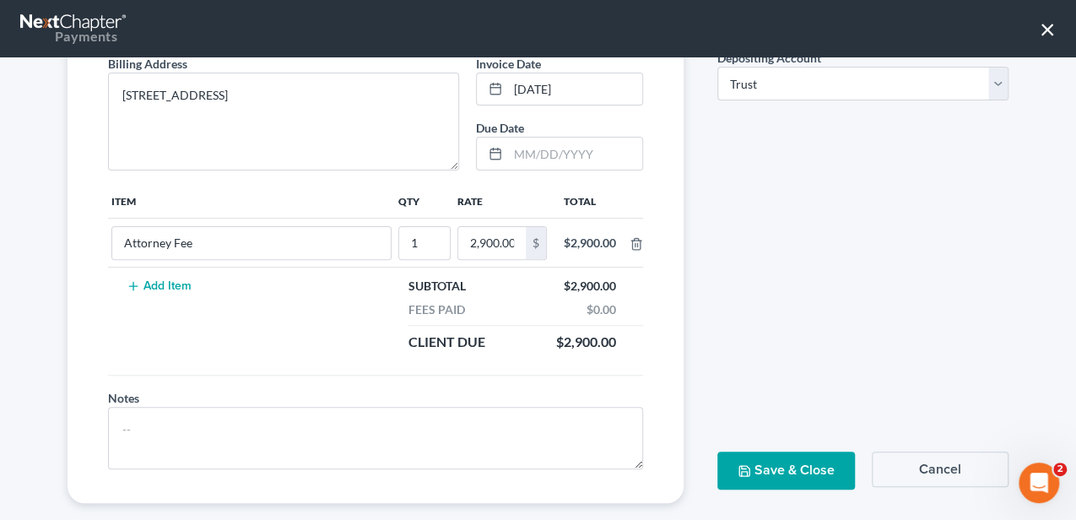
click at [781, 466] on button "Save & Close" at bounding box center [786, 470] width 138 height 38
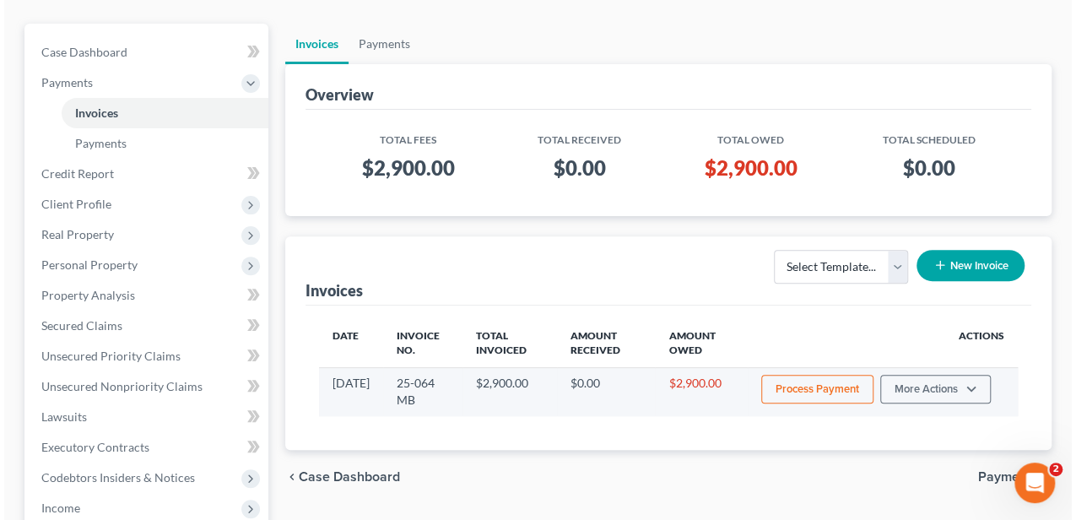
scroll to position [281, 0]
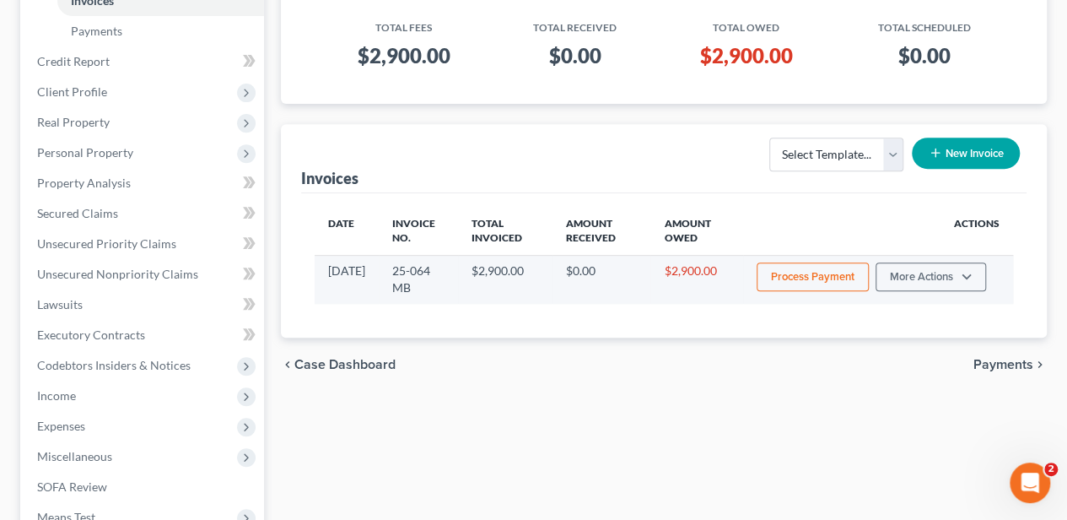
click at [813, 267] on button "Process Payment" at bounding box center [813, 276] width 112 height 29
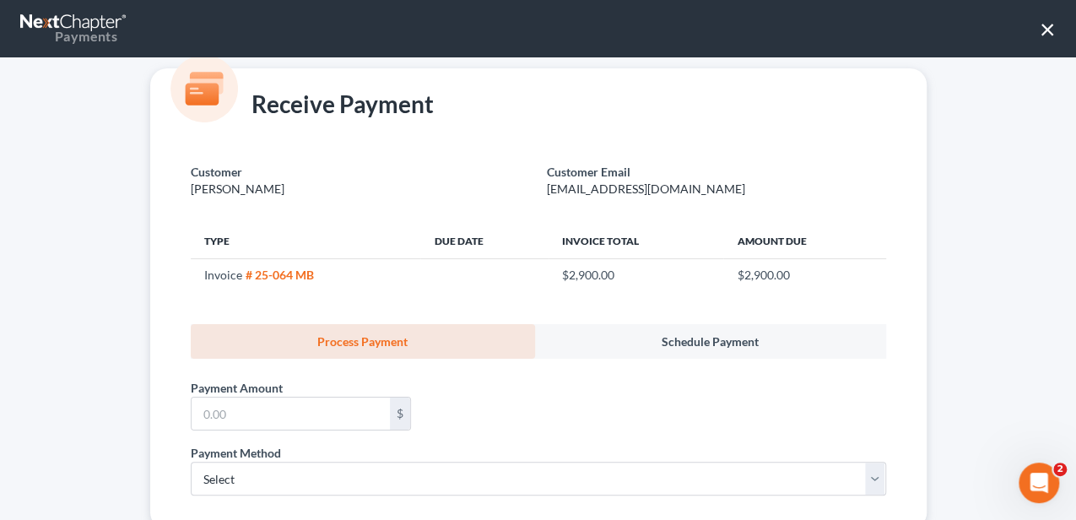
scroll to position [56, 0]
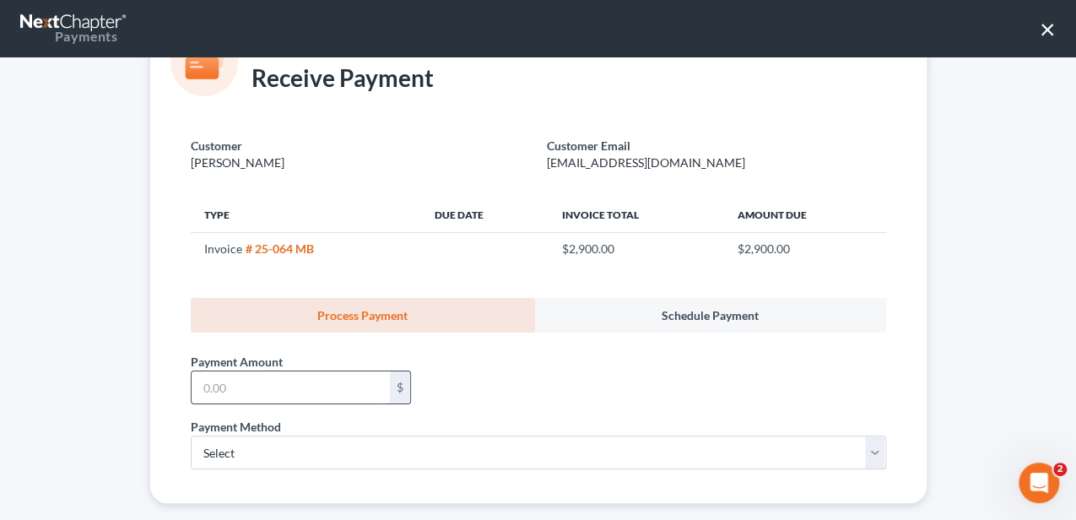
click at [283, 392] on input "text" at bounding box center [291, 387] width 198 height 32
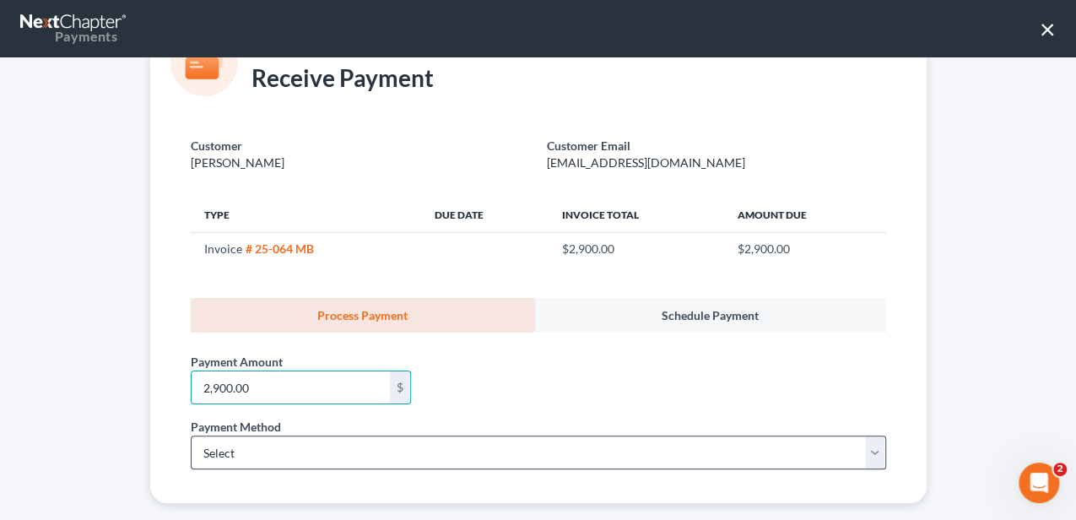
type input "2,900.00"
drag, startPoint x: 211, startPoint y: 451, endPoint x: 209, endPoint y: 461, distance: 9.4
click at [211, 451] on select "Select ACH Credit Card" at bounding box center [538, 452] width 695 height 34
select select "1"
click at [191, 435] on select "Select ACH Credit Card" at bounding box center [538, 452] width 695 height 34
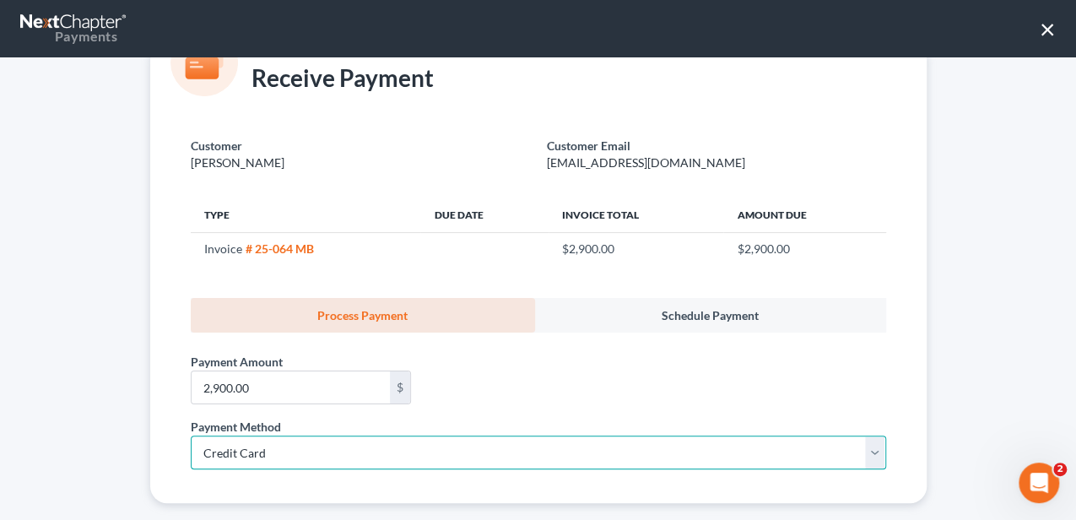
select select "42"
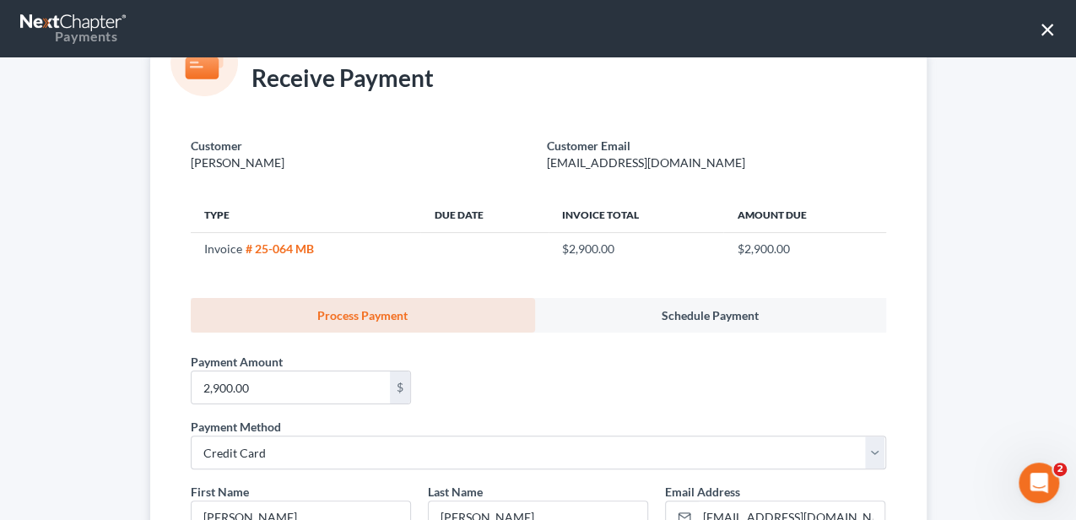
click at [162, 447] on div "Customer Ostrovskaya, Yelena Customer Email yostrovs@gmail.com Type Due Date In…" at bounding box center [538, 520] width 776 height 808
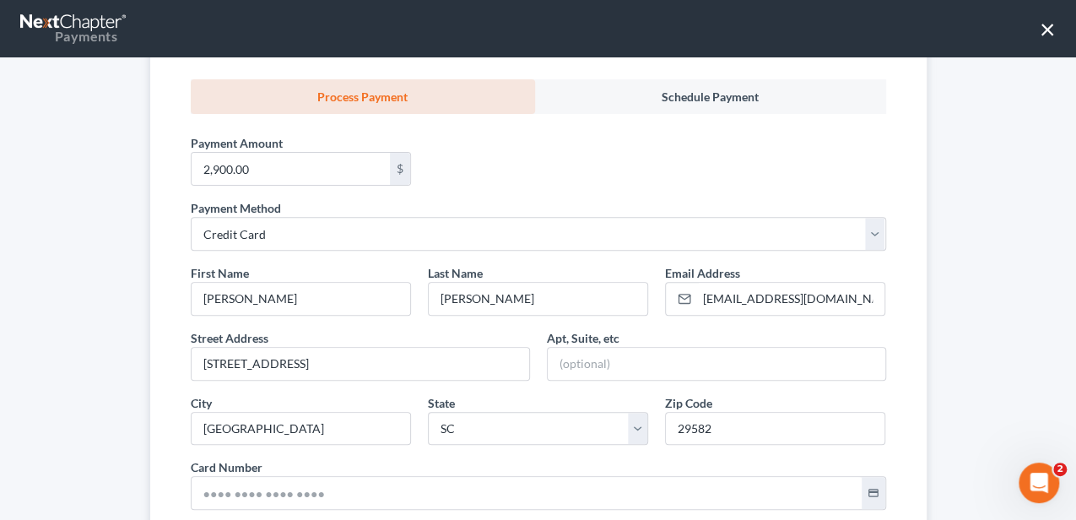
scroll to position [281, 0]
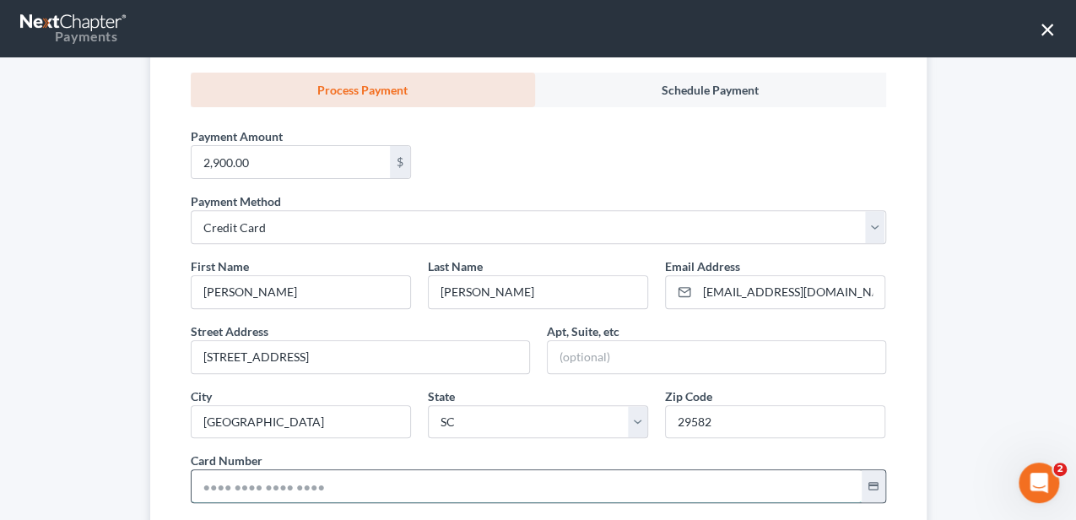
click at [245, 473] on input "text" at bounding box center [527, 486] width 670 height 32
type input "4487 7400 0649 2834"
click at [150, 434] on div "Customer Ostrovskaya, Yelena Customer Email yostrovs@gmail.com Type Due Date In…" at bounding box center [538, 295] width 776 height 808
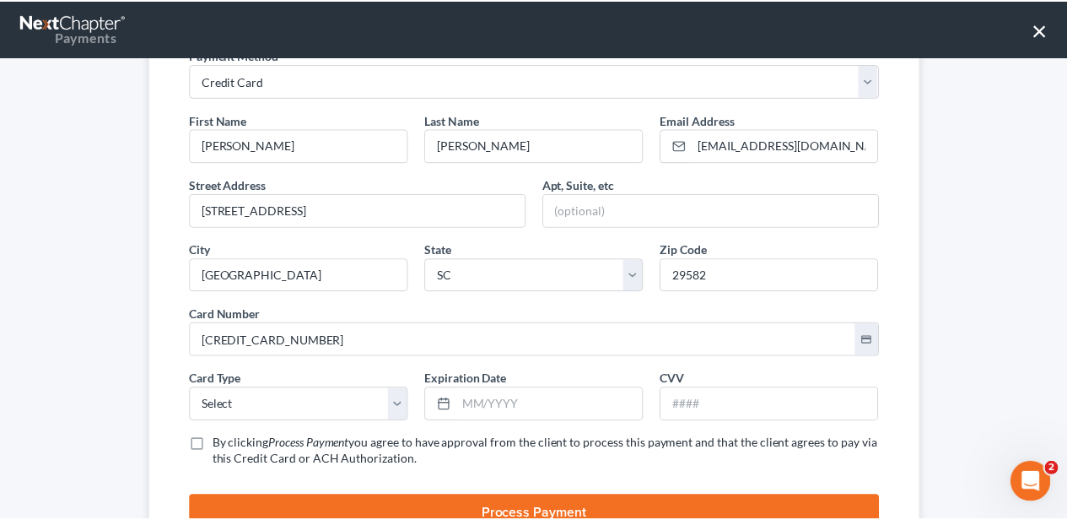
scroll to position [450, 0]
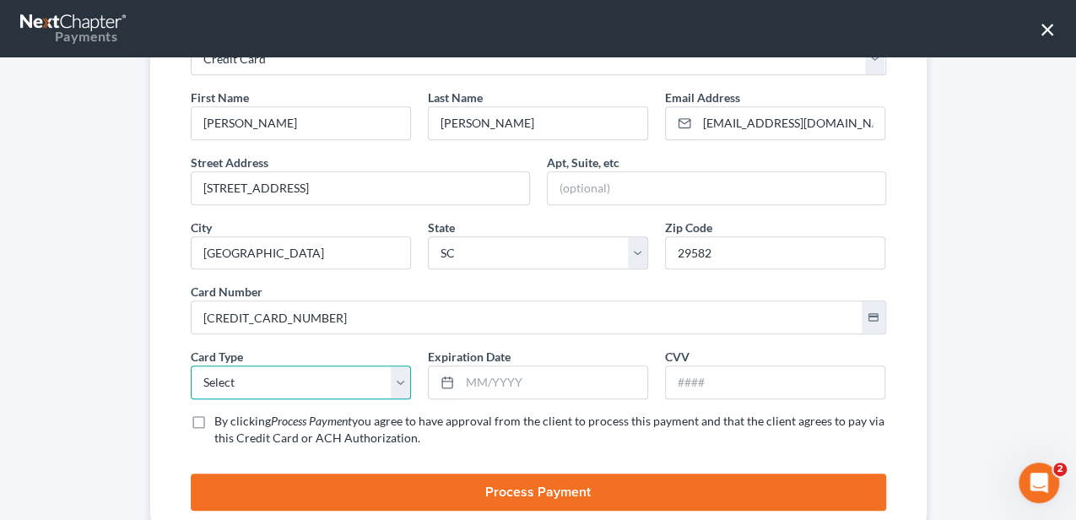
click at [214, 381] on select "Select Visa MasterCard Discover American Express" at bounding box center [301, 382] width 220 height 34
select select "0"
click at [191, 365] on select "Select Visa MasterCard Discover American Express" at bounding box center [301, 382] width 220 height 34
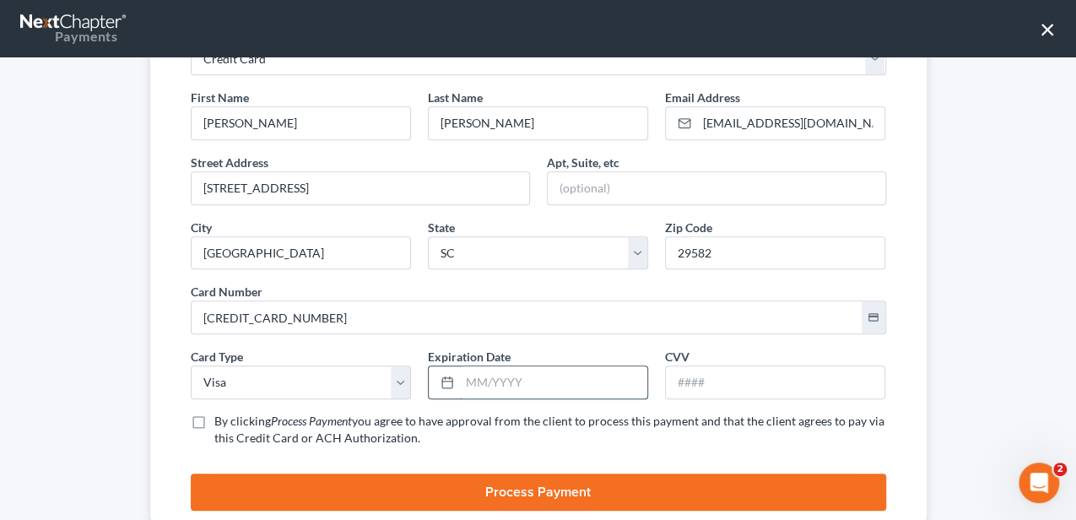
click at [467, 375] on input "text" at bounding box center [553, 382] width 187 height 32
type input "02/2029"
click at [695, 370] on input "text" at bounding box center [775, 382] width 219 height 32
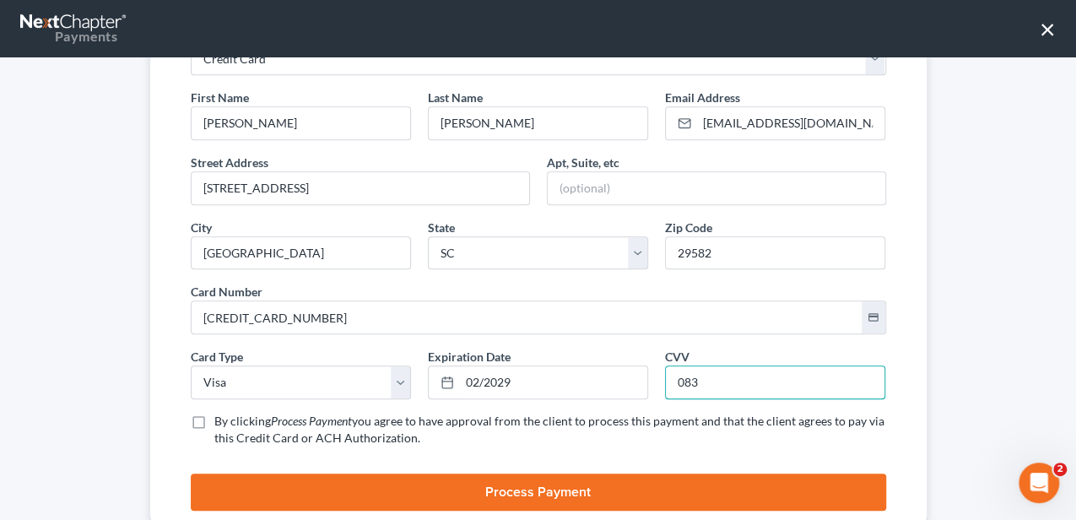
type input "083"
click at [214, 420] on label "By clicking Process Payment you agree to have approval from the client to proce…" at bounding box center [550, 430] width 672 height 34
click at [221, 420] on input "By clicking Process Payment you agree to have approval from the client to proce…" at bounding box center [226, 418] width 11 height 11
checkbox input "true"
click at [236, 479] on button "Process Payment" at bounding box center [538, 491] width 695 height 37
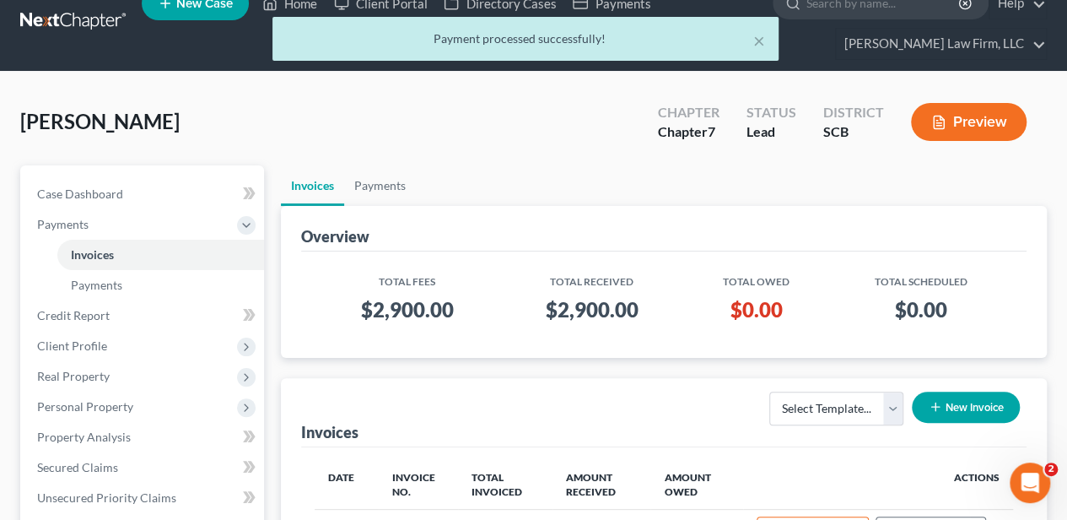
scroll to position [0, 0]
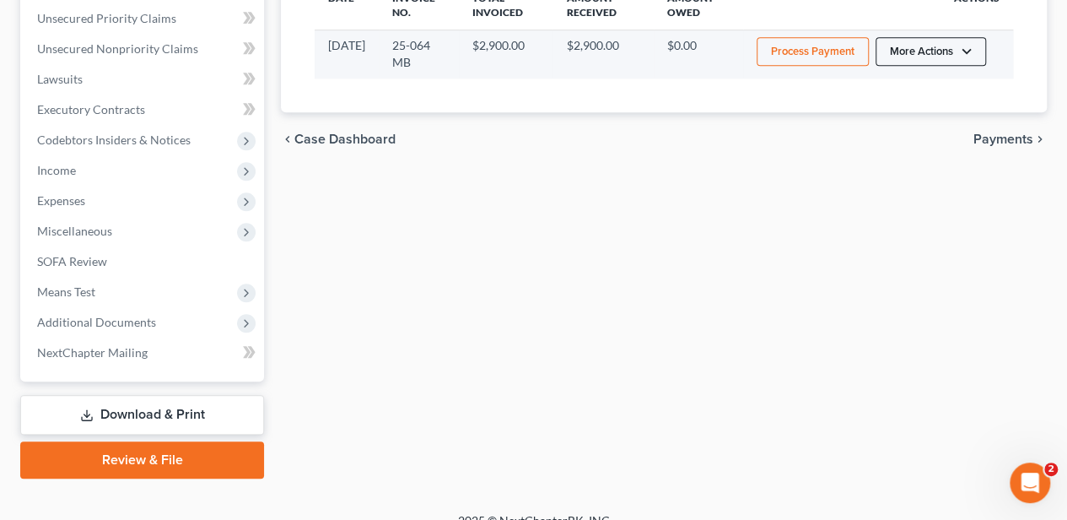
click at [915, 53] on button "More Actions" at bounding box center [931, 51] width 111 height 29
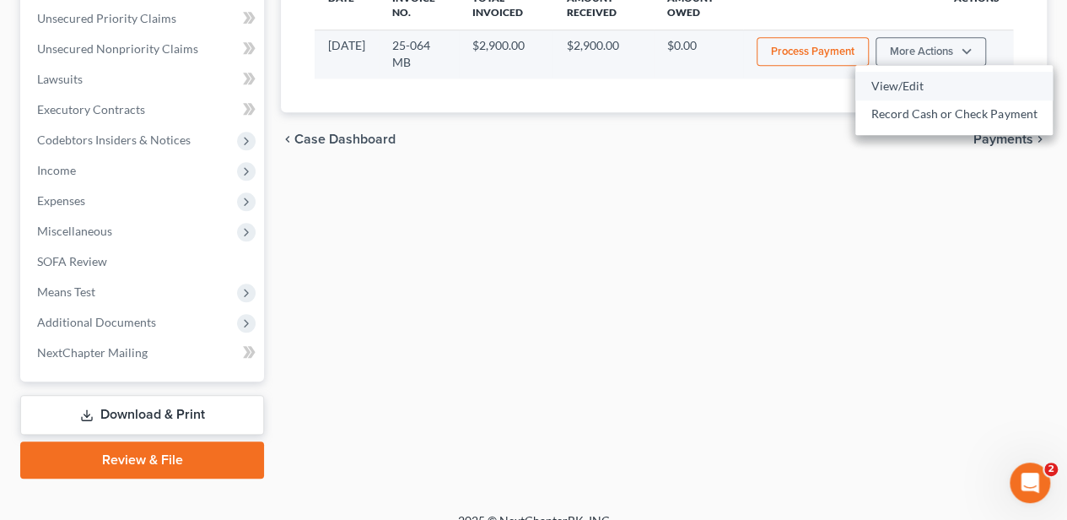
click at [902, 78] on link "View/Edit" at bounding box center [954, 86] width 197 height 29
select select "1"
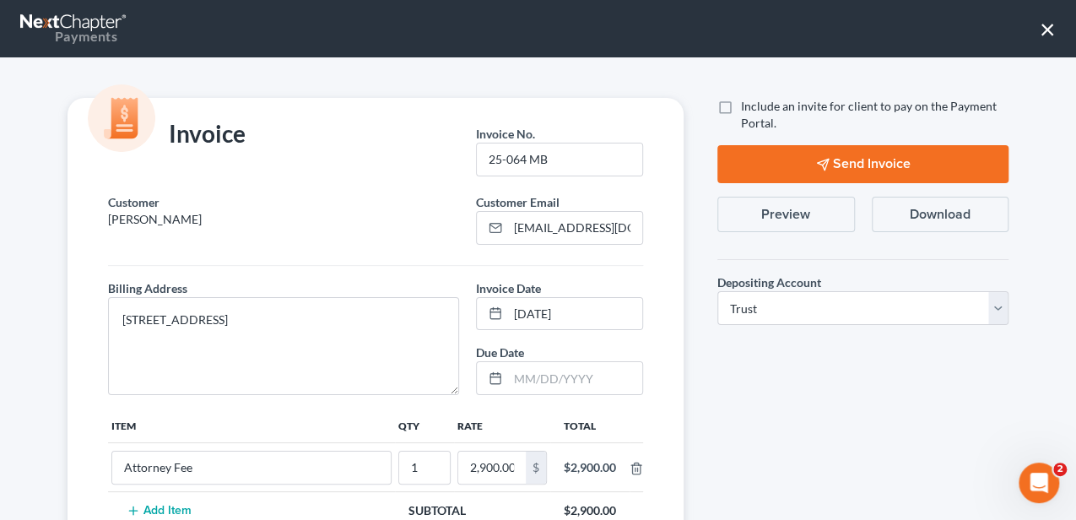
click at [770, 210] on button "Preview" at bounding box center [786, 214] width 138 height 35
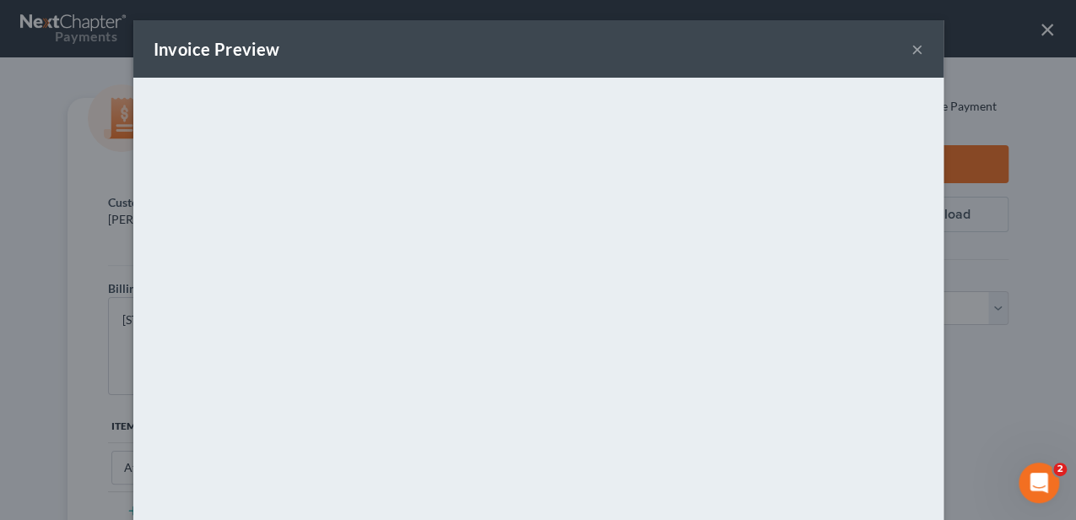
click at [913, 49] on button "×" at bounding box center [917, 49] width 12 height 20
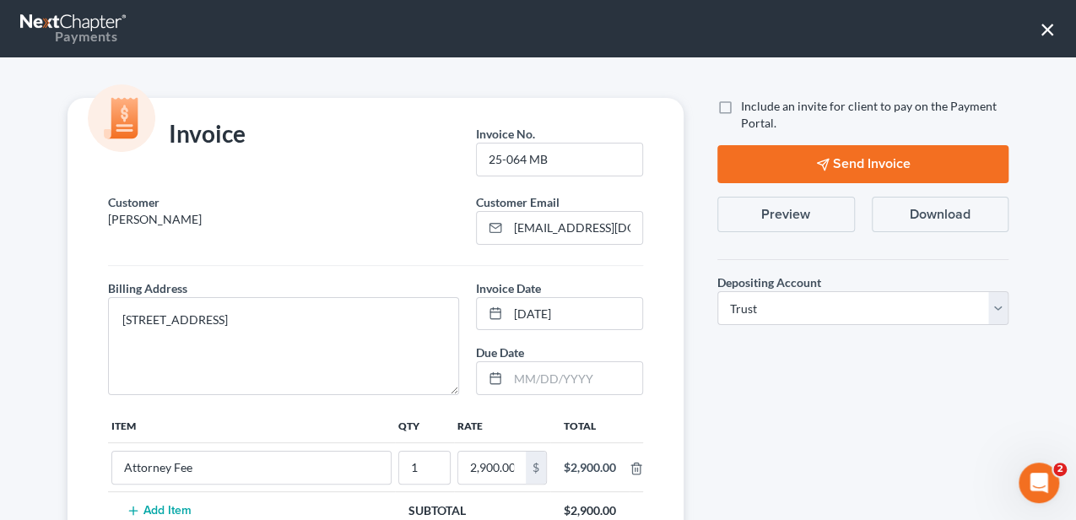
click at [1046, 30] on button "×" at bounding box center [1048, 28] width 16 height 27
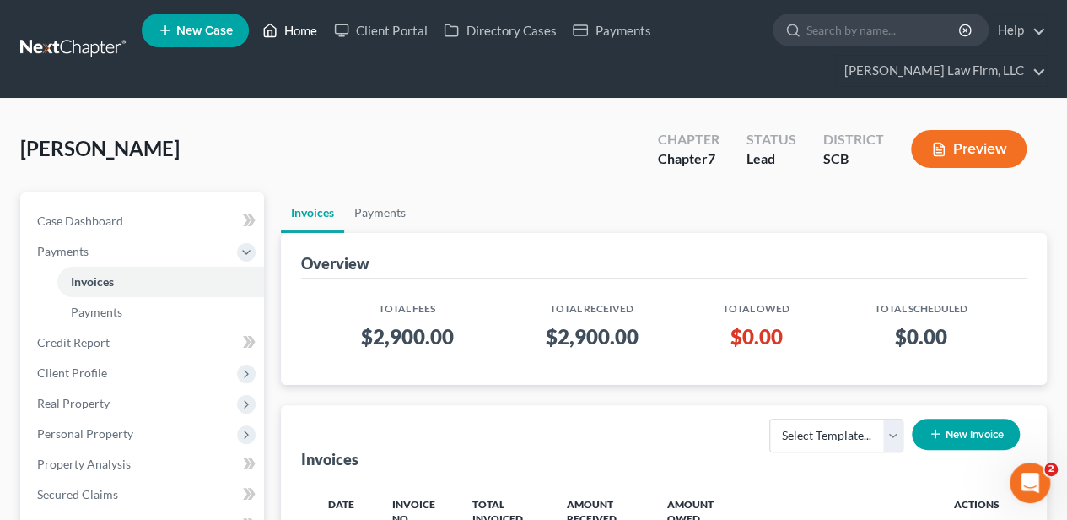
click at [305, 21] on link "Home" at bounding box center [290, 30] width 72 height 30
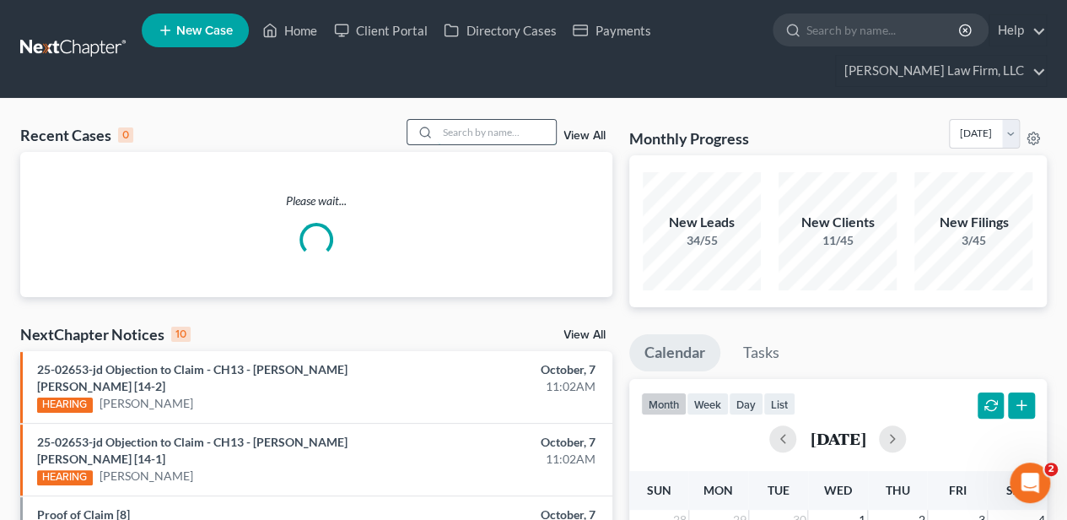
click at [470, 135] on input "search" at bounding box center [497, 132] width 118 height 24
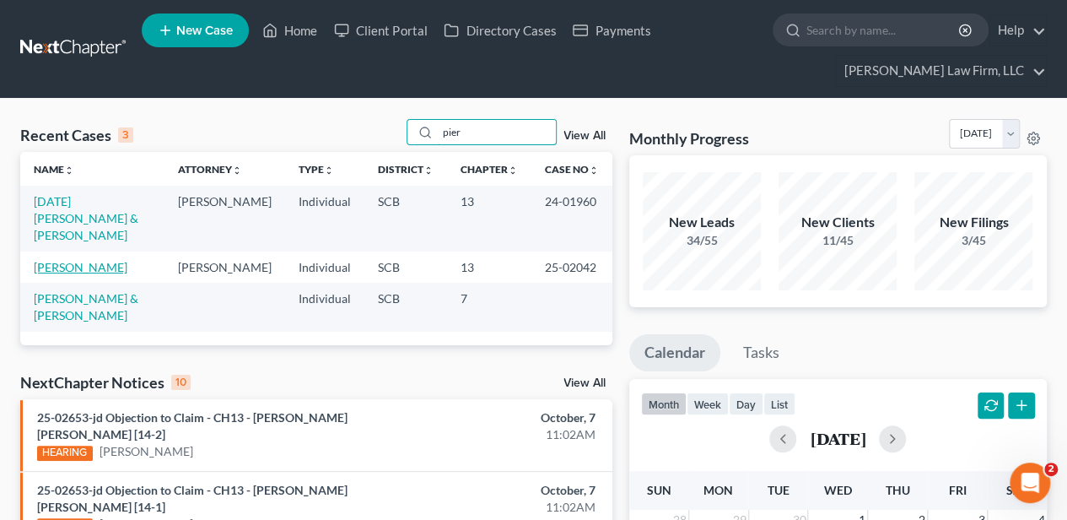
type input "pier"
click at [69, 260] on link "[PERSON_NAME]" at bounding box center [81, 267] width 94 height 14
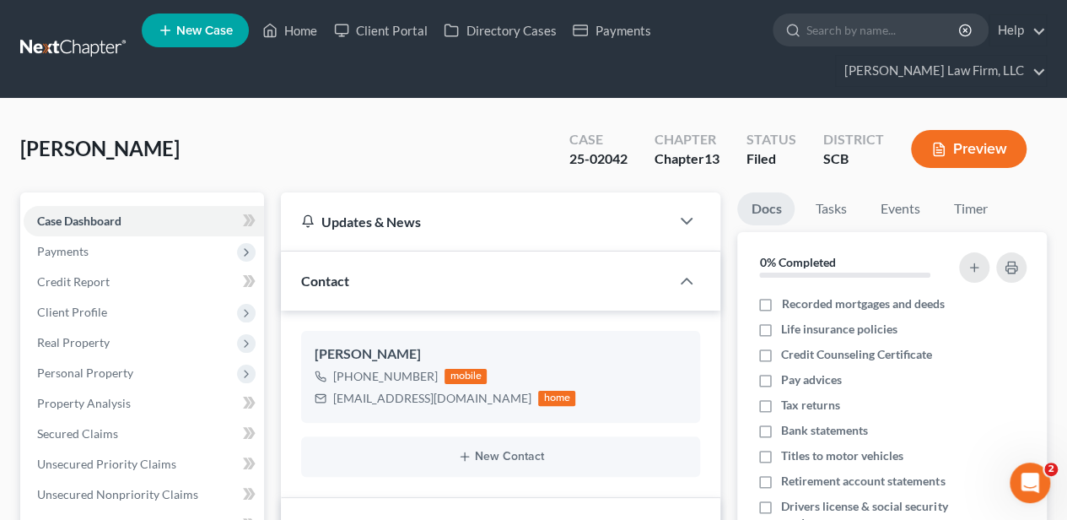
select select "2"
